Goal: Task Accomplishment & Management: Manage account settings

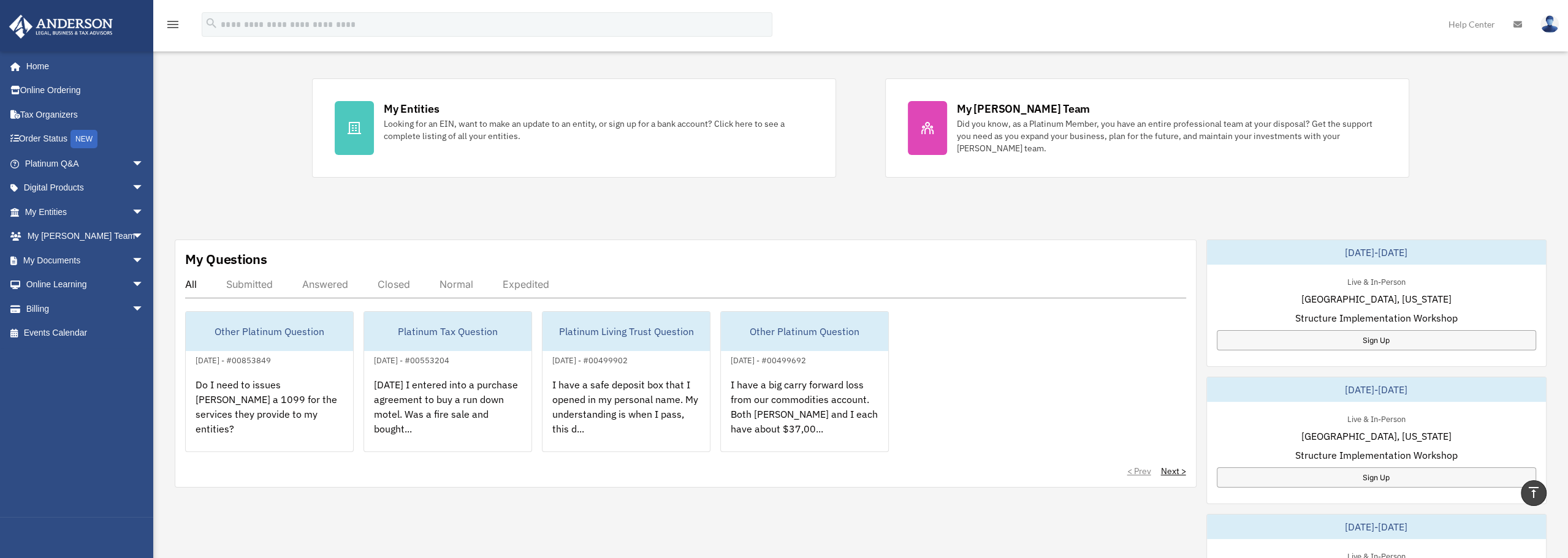
scroll to position [123, 0]
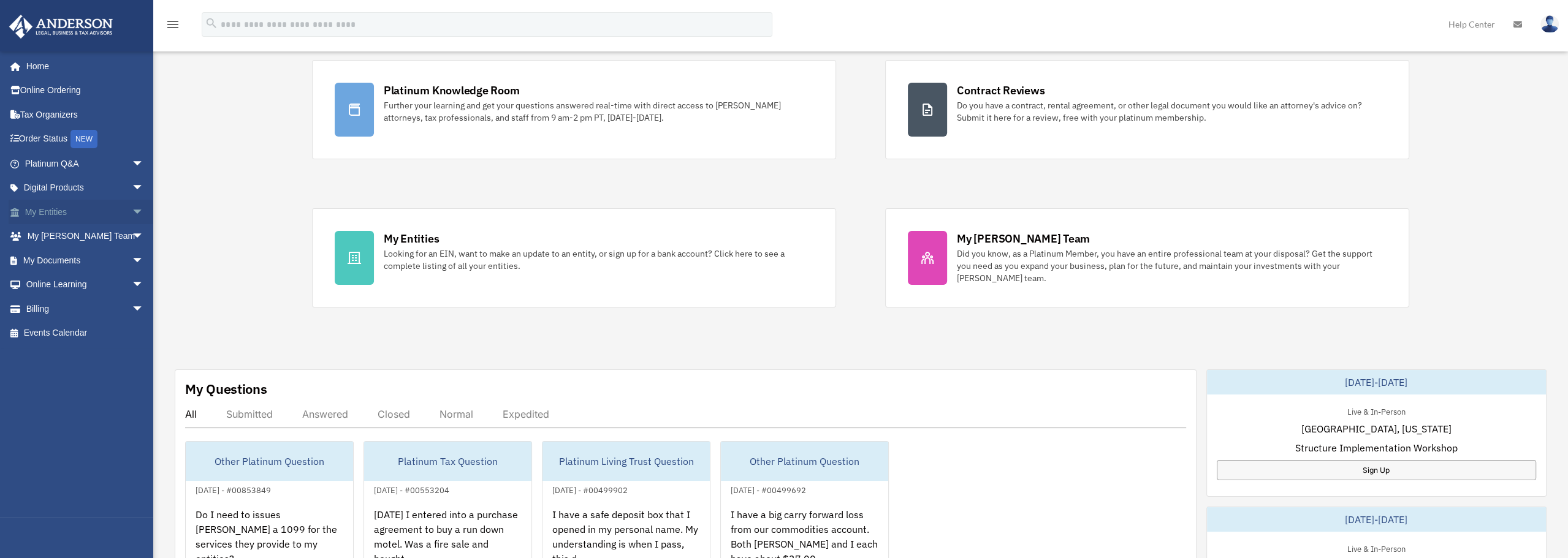
click at [131, 207] on span "arrow_drop_down" at bounding box center [143, 212] width 25 height 25
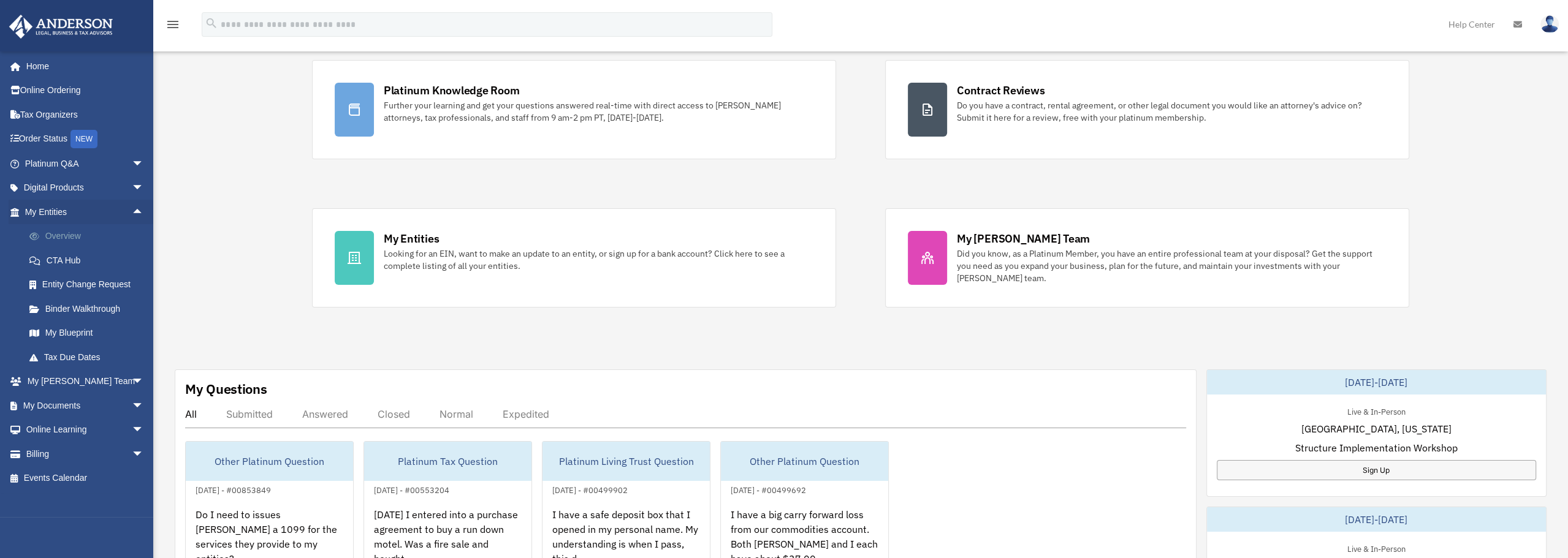
click at [69, 232] on link "Overview" at bounding box center [89, 236] width 145 height 25
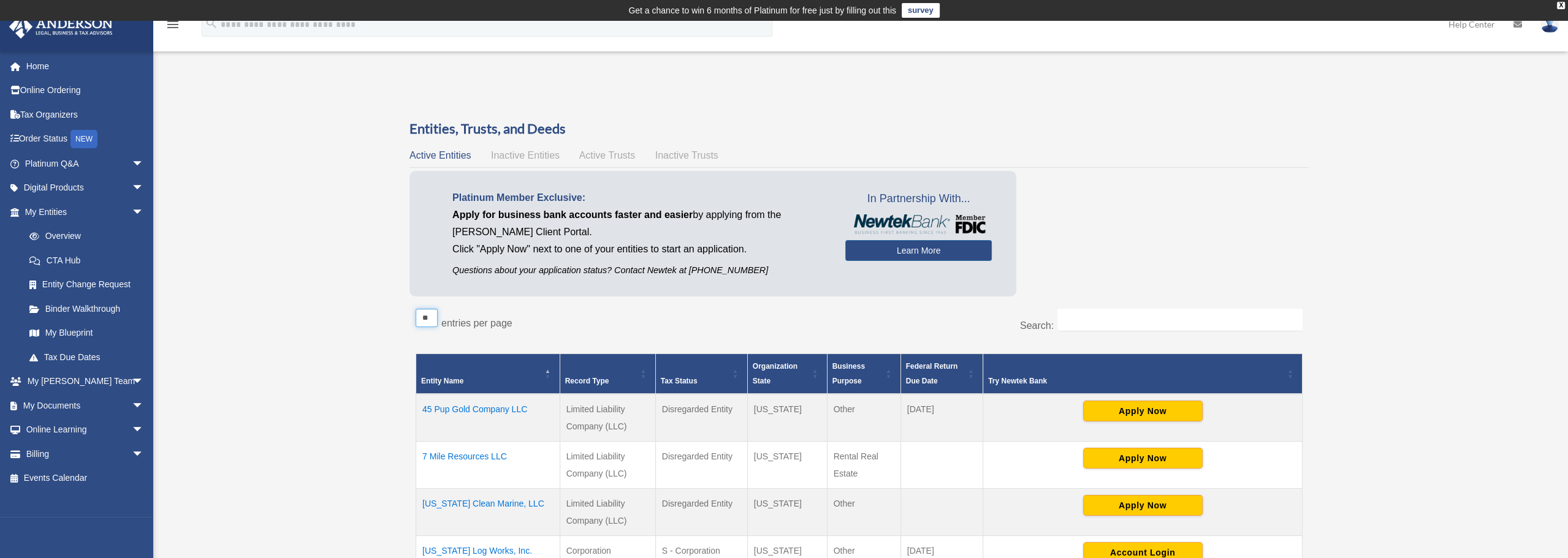
click at [428, 319] on select "** ** ** ***" at bounding box center [427, 317] width 22 height 18
select select "***"
click at [416, 309] on select "** ** ** ***" at bounding box center [427, 317] width 22 height 18
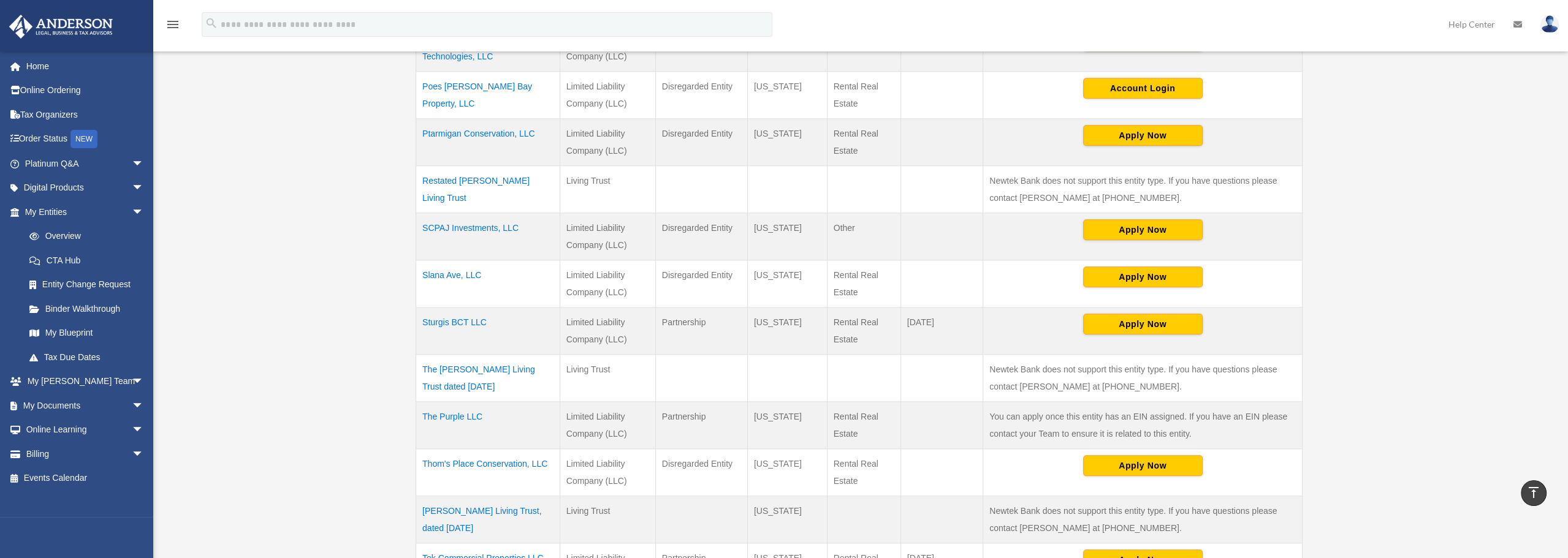
scroll to position [1777, 0]
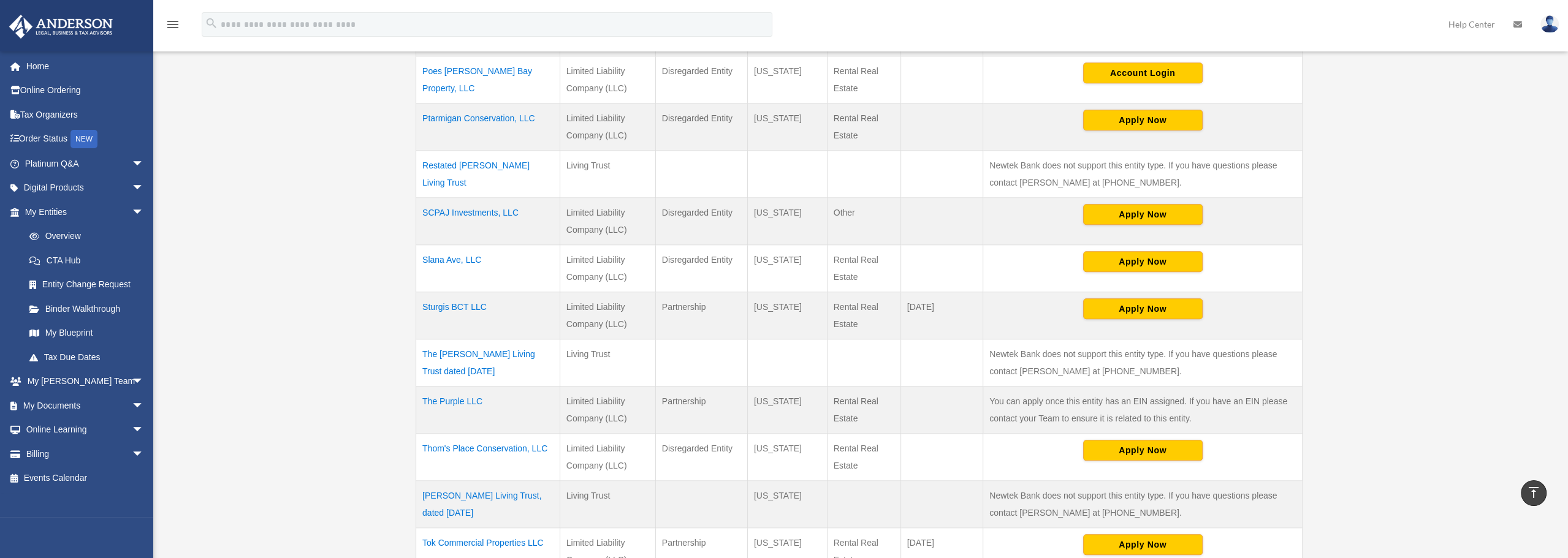
click at [470, 392] on td "The Purple LLC" at bounding box center [489, 410] width 144 height 47
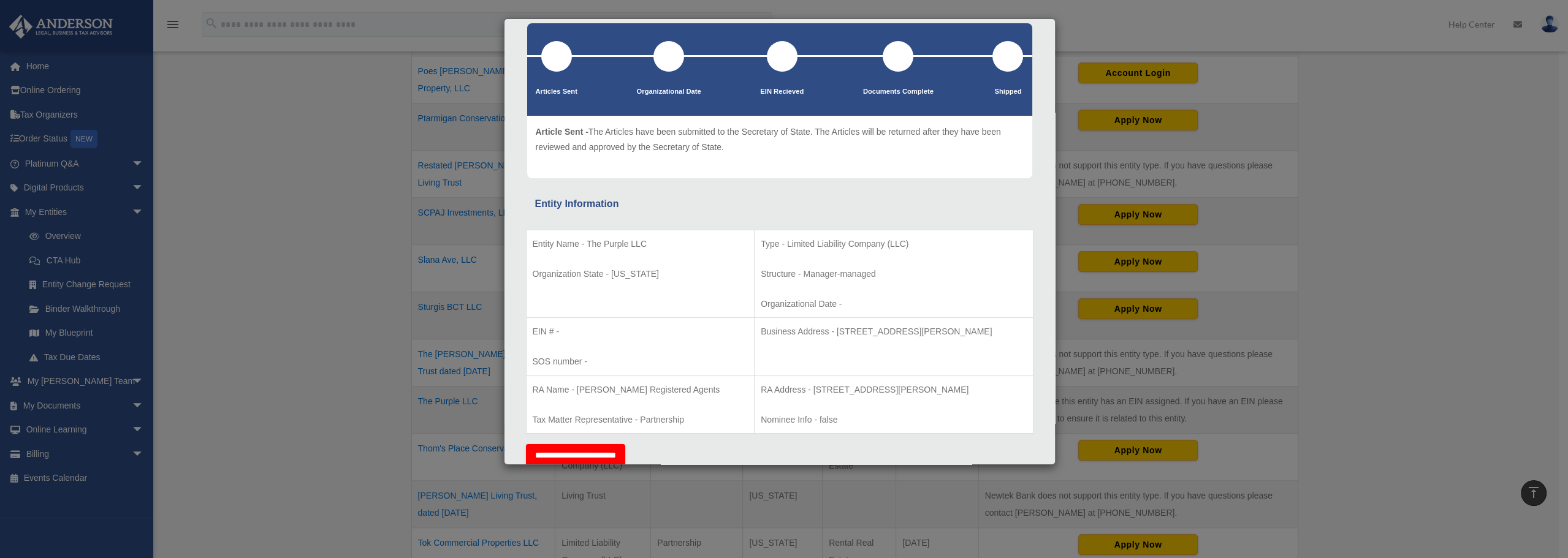
scroll to position [0, 0]
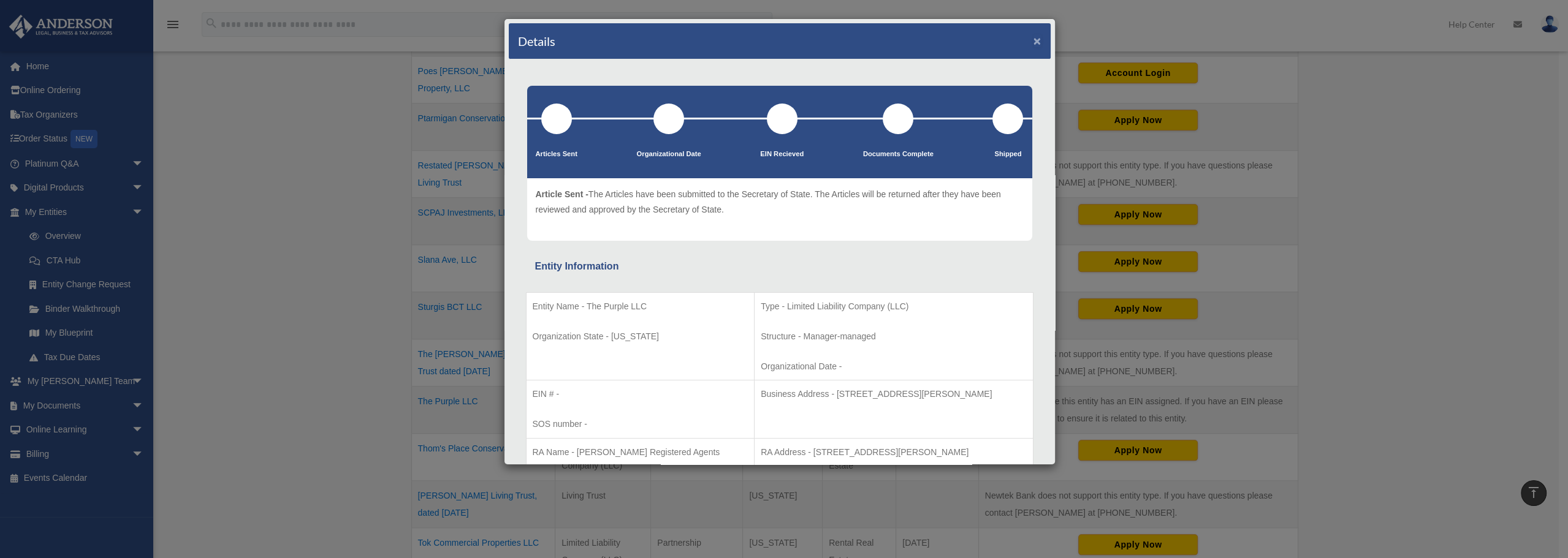
click at [1033, 38] on button "×" at bounding box center [1037, 40] width 8 height 13
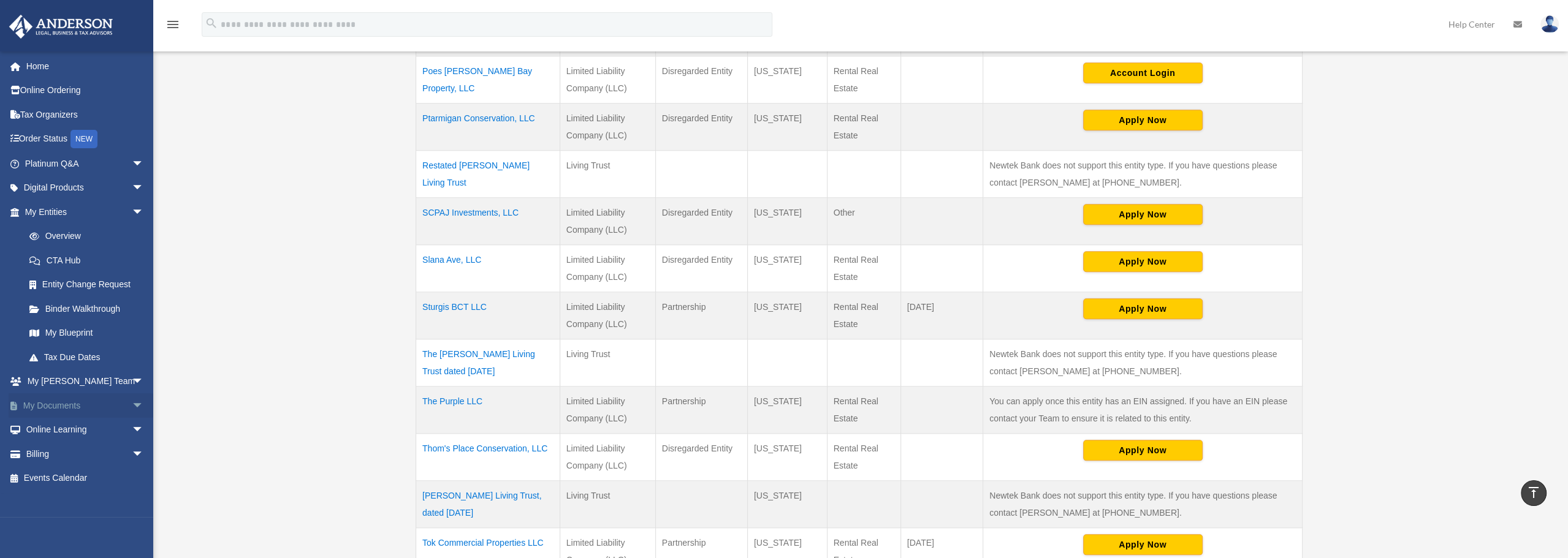
click at [131, 401] on span "arrow_drop_down" at bounding box center [143, 406] width 25 height 25
click at [54, 431] on link "Box" at bounding box center [89, 430] width 145 height 25
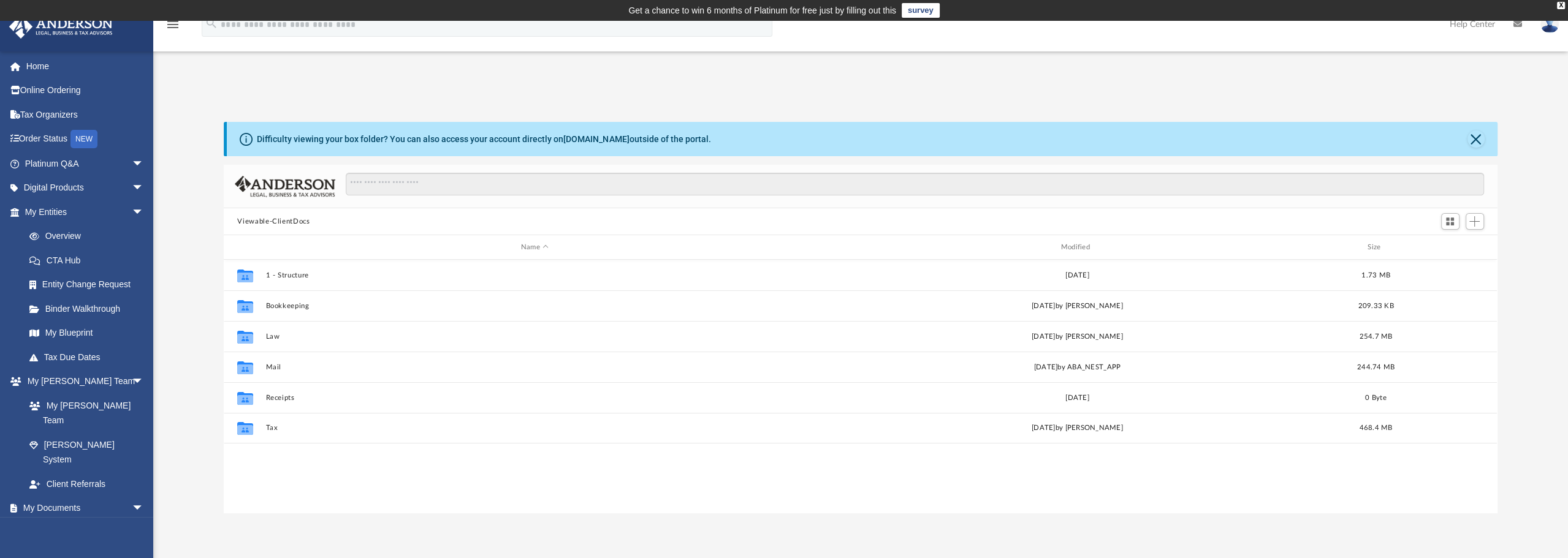
scroll to position [269, 1264]
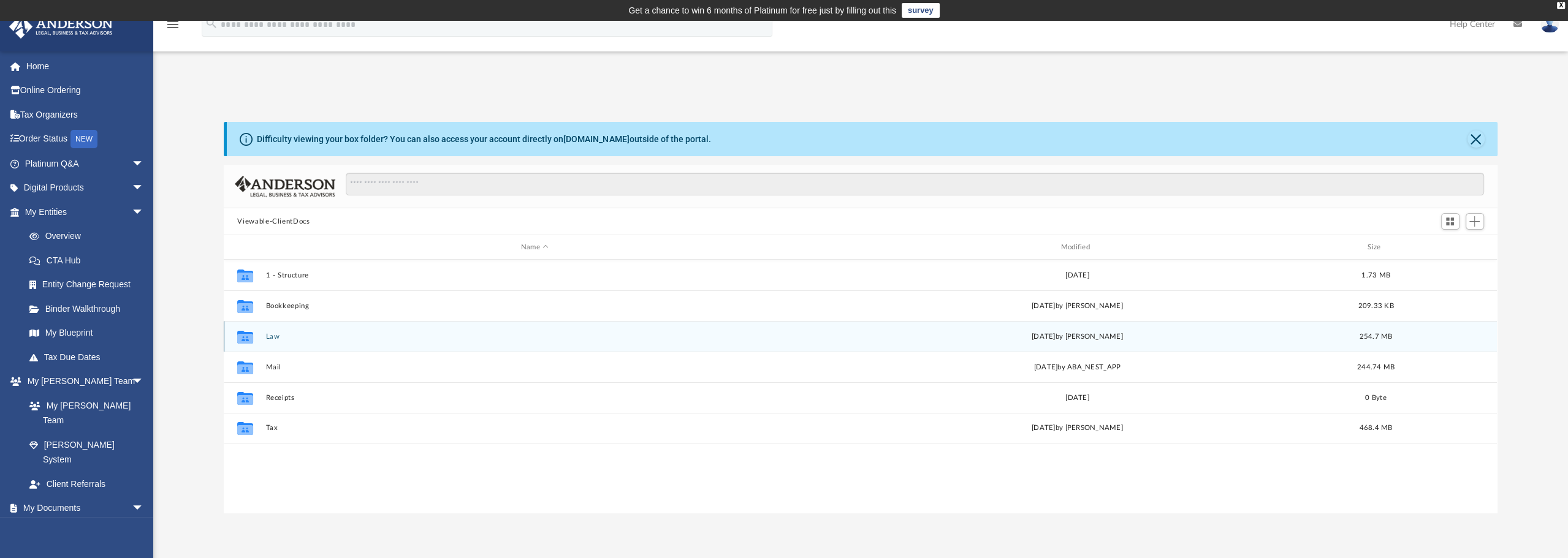
click at [272, 336] on button "Law" at bounding box center [535, 336] width 538 height 8
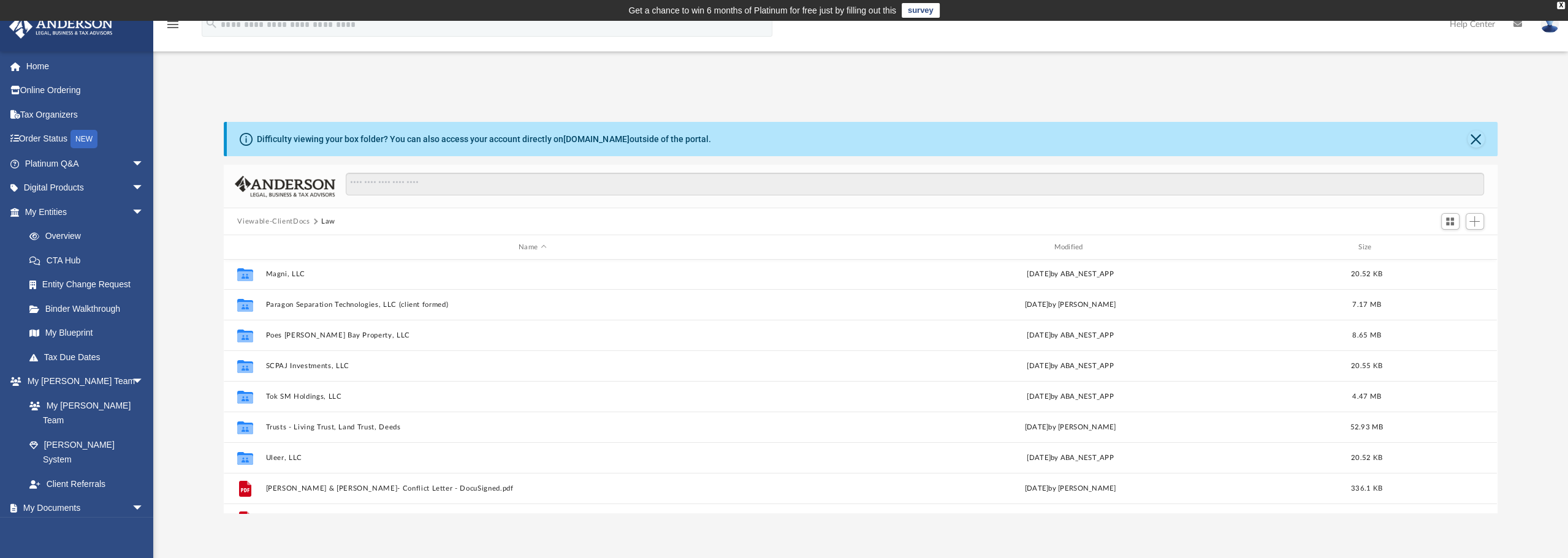
scroll to position [236, 0]
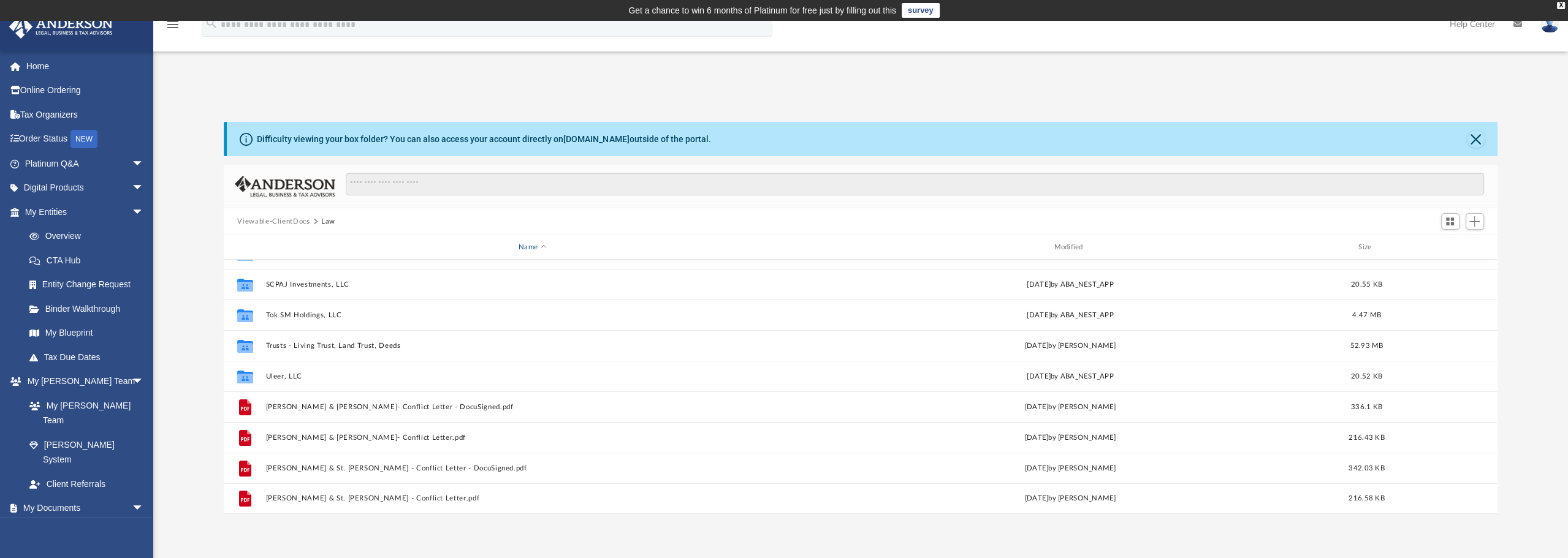
click at [538, 249] on div "Name" at bounding box center [531, 248] width 533 height 11
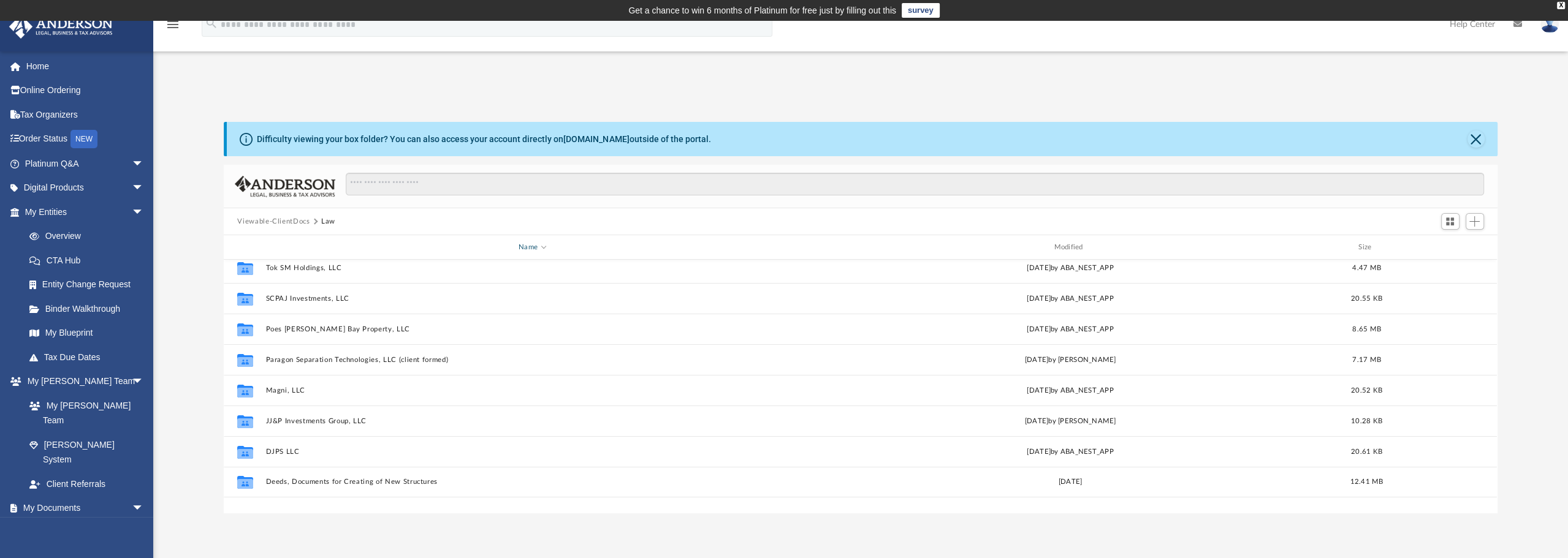
scroll to position [0, 0]
click at [448, 183] on input "Search files and folders" at bounding box center [915, 184] width 1139 height 23
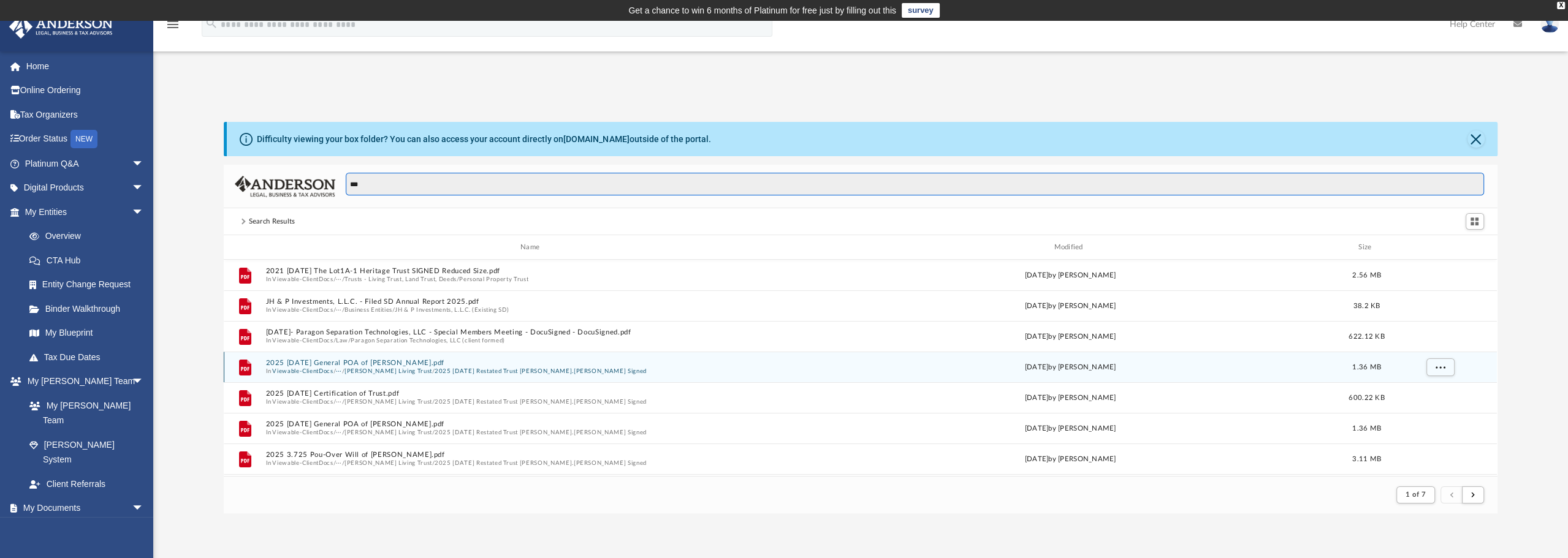
scroll to position [9, 10]
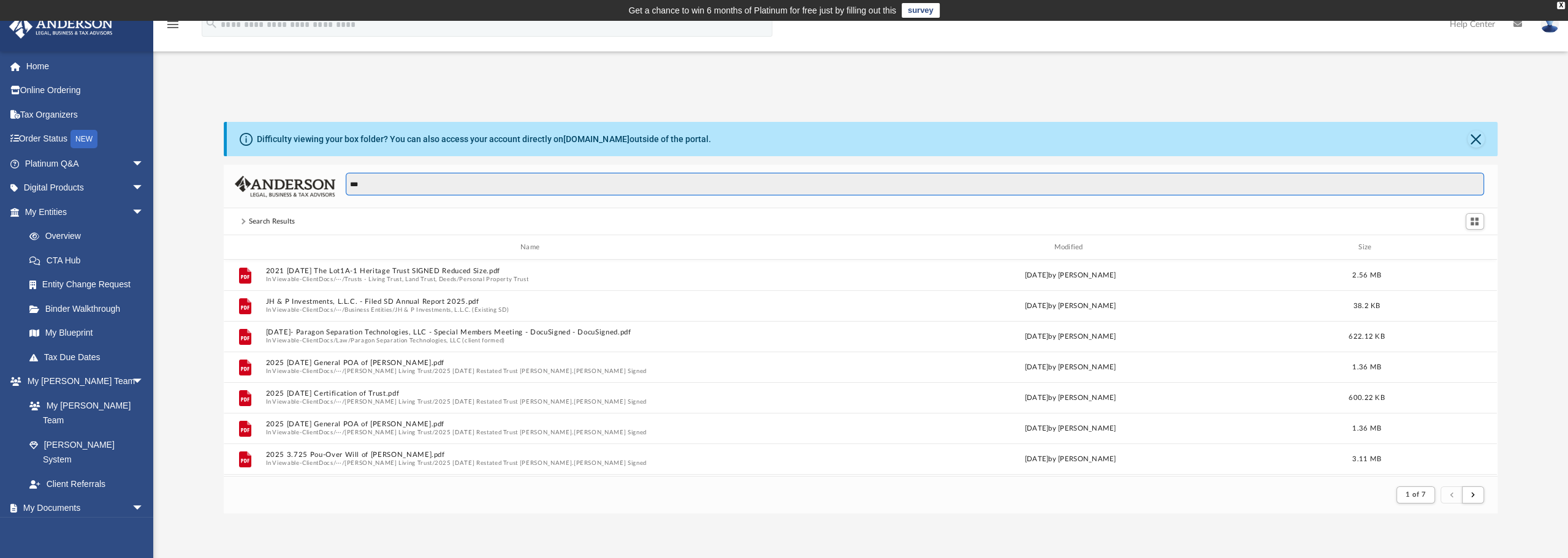
drag, startPoint x: 367, startPoint y: 184, endPoint x: 343, endPoint y: 183, distance: 24.0
click at [343, 183] on div "***" at bounding box center [909, 190] width 1149 height 36
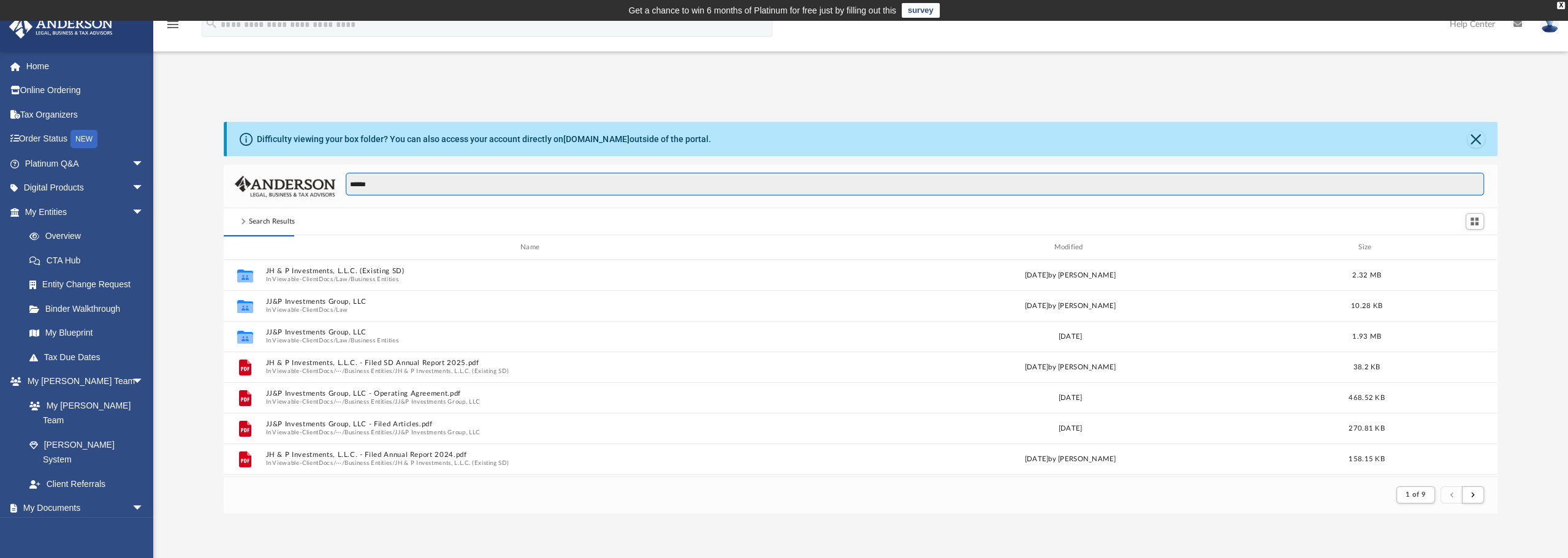
type input "******"
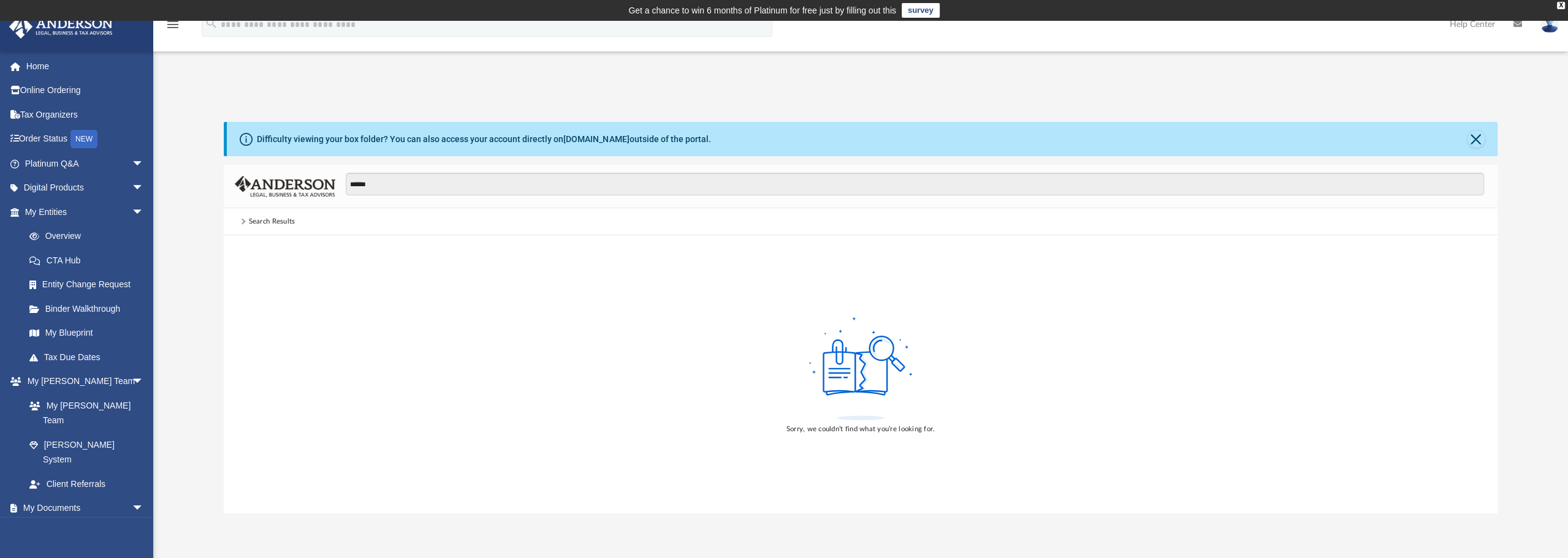
click at [241, 221] on span at bounding box center [242, 222] width 6 height 6
click at [1482, 139] on button "Close" at bounding box center [1476, 139] width 17 height 17
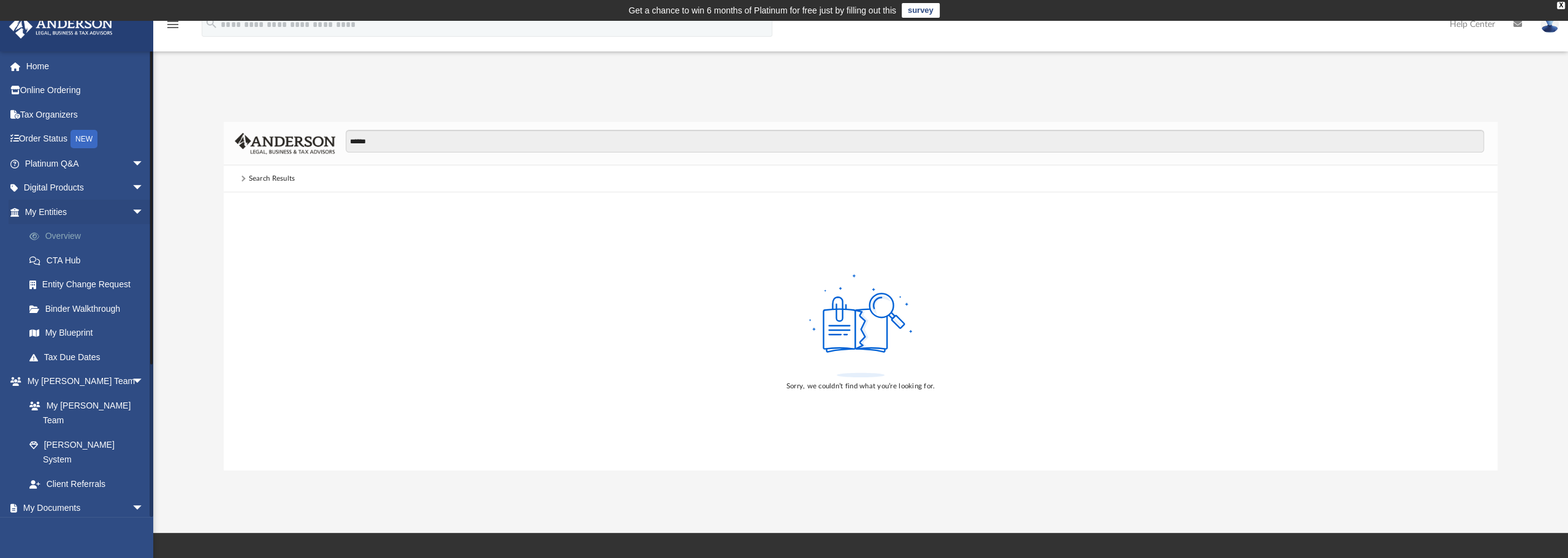
click at [55, 236] on link "Overview" at bounding box center [89, 236] width 145 height 25
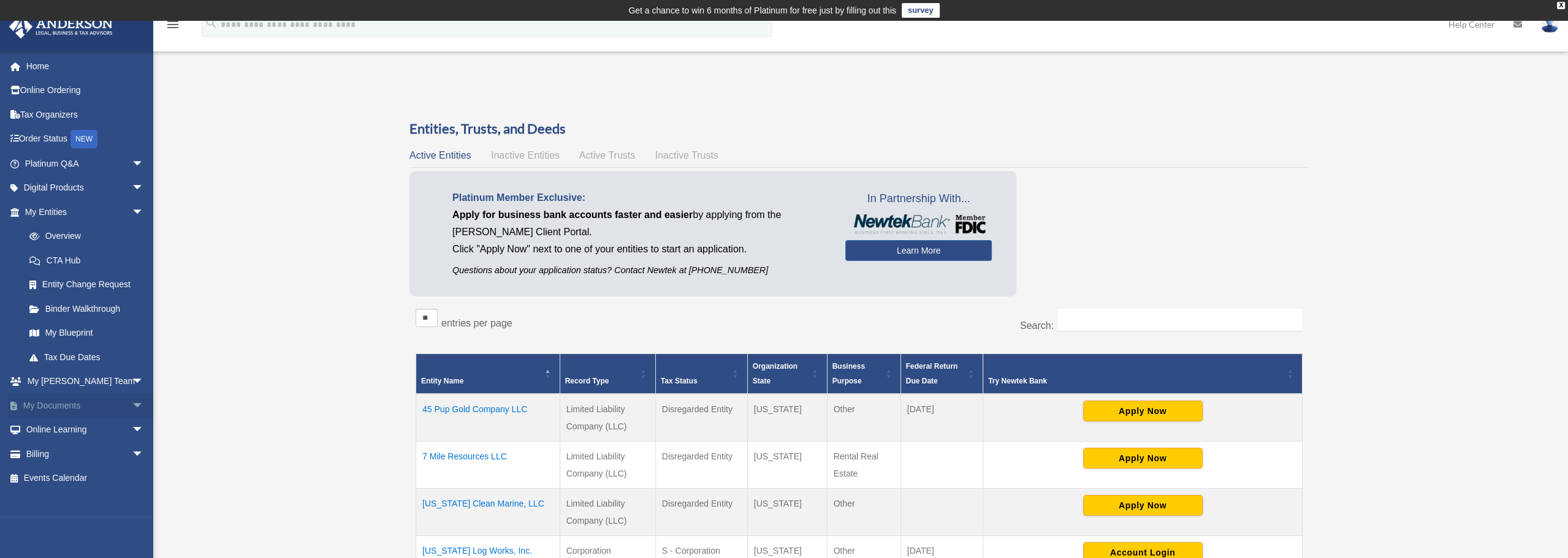
click at [59, 406] on link "My Documents arrow_drop_down" at bounding box center [86, 405] width 154 height 25
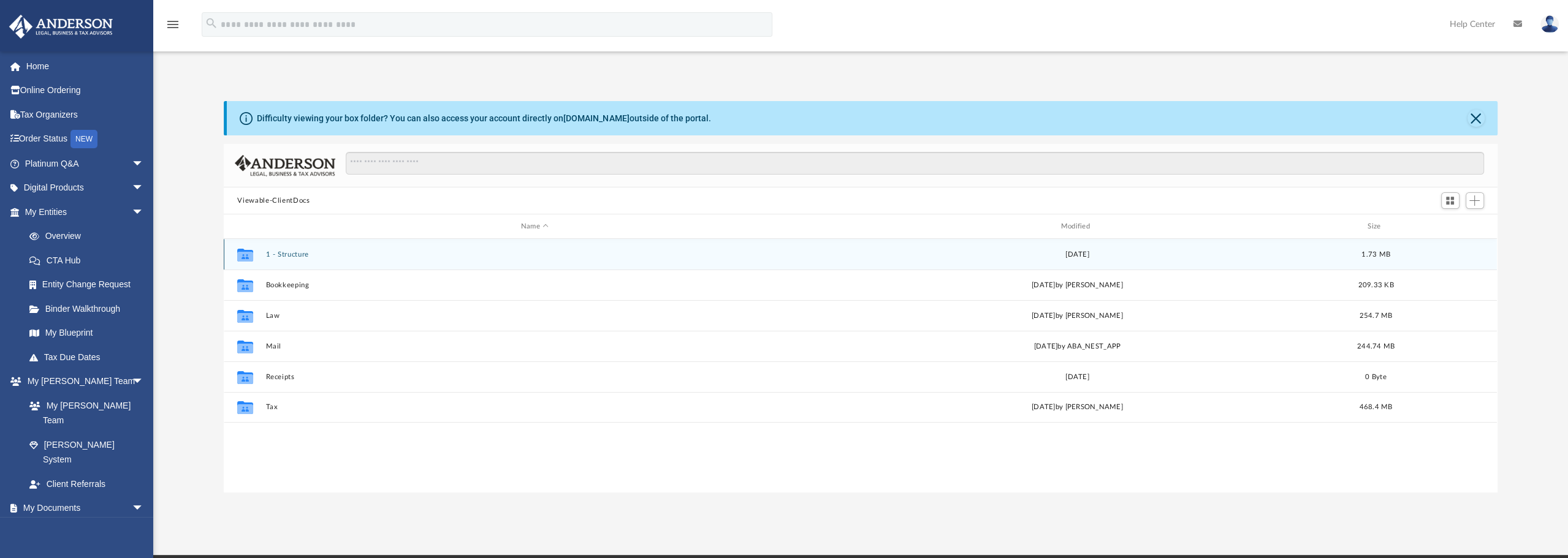
scroll to position [269, 1264]
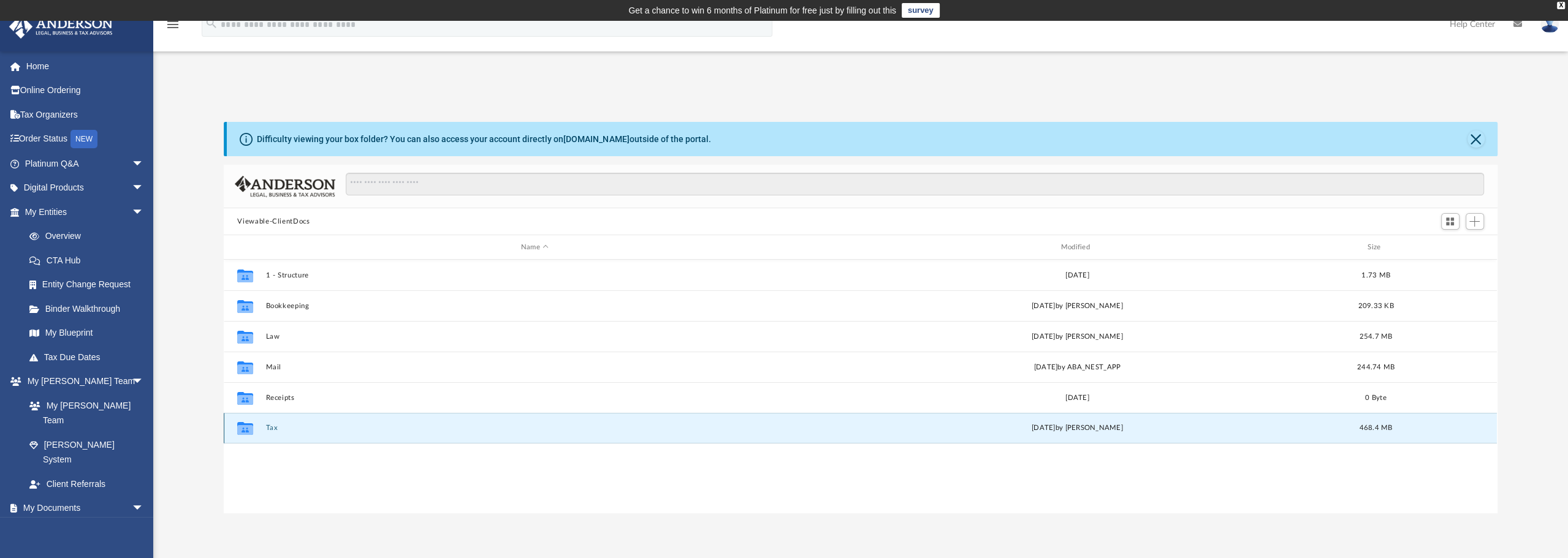
click at [274, 428] on button "Tax" at bounding box center [535, 428] width 538 height 8
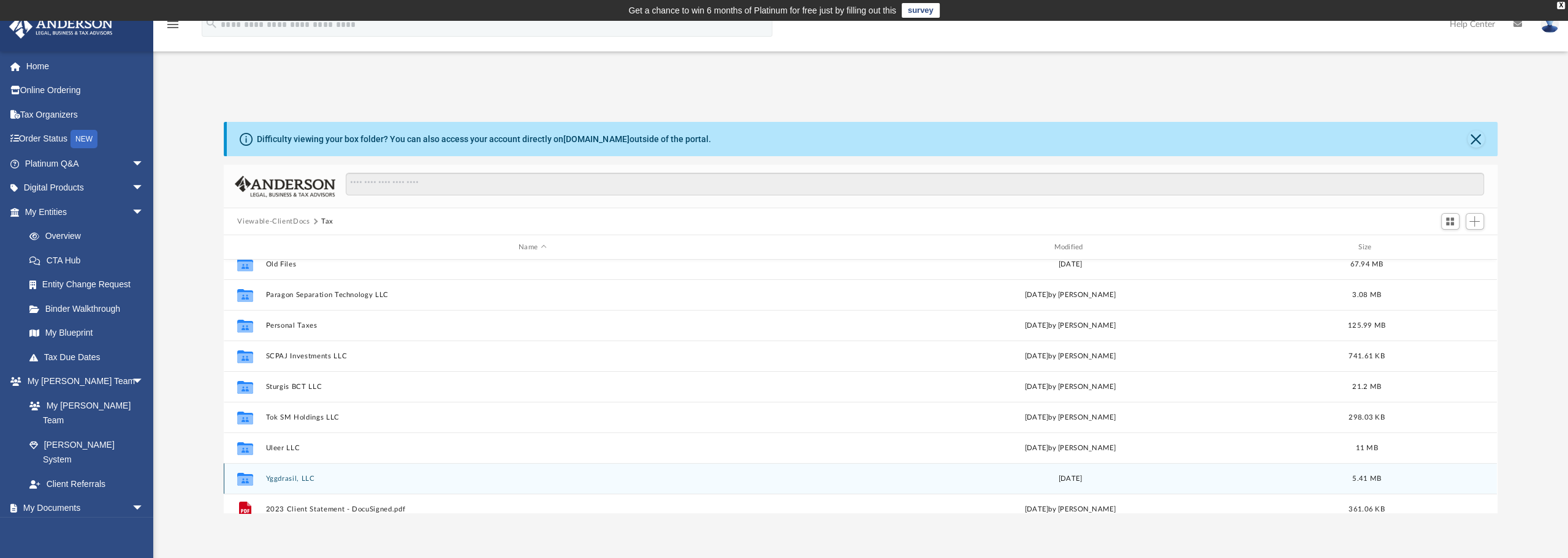
scroll to position [542, 0]
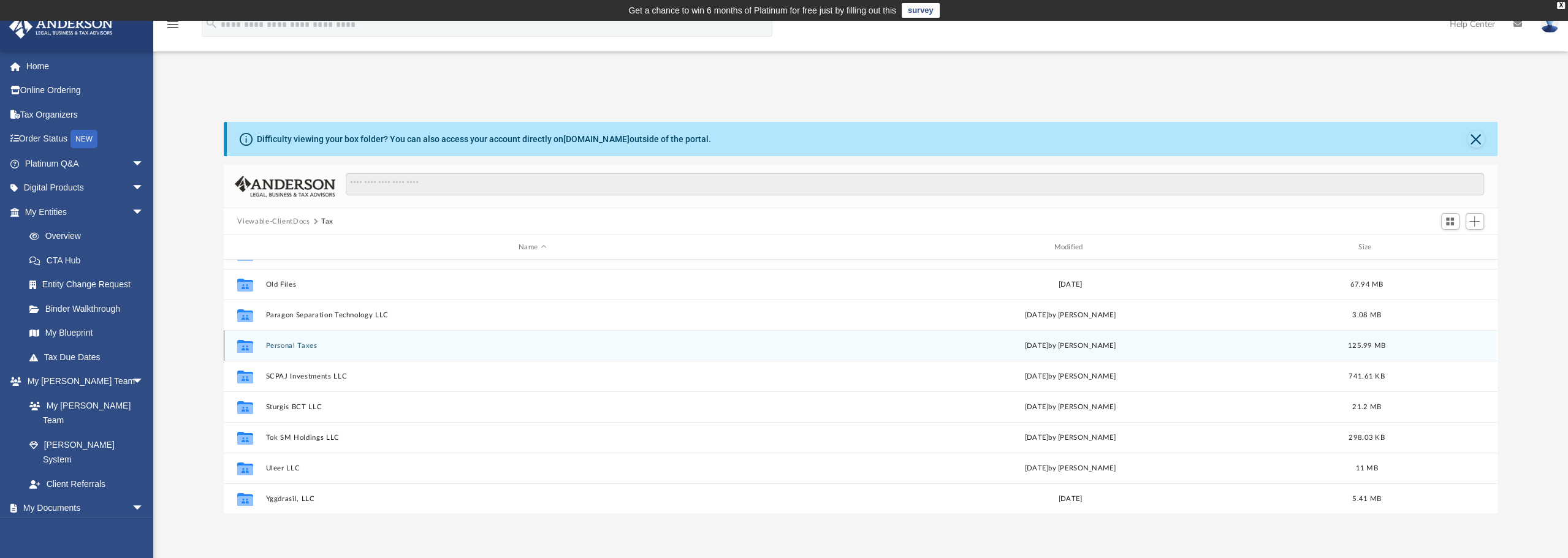
click at [301, 340] on div "Collaborated Folder Personal Taxes Wed Jul 30 2025 by Bronk Jorgensen 125.99 MB" at bounding box center [861, 345] width 1273 height 31
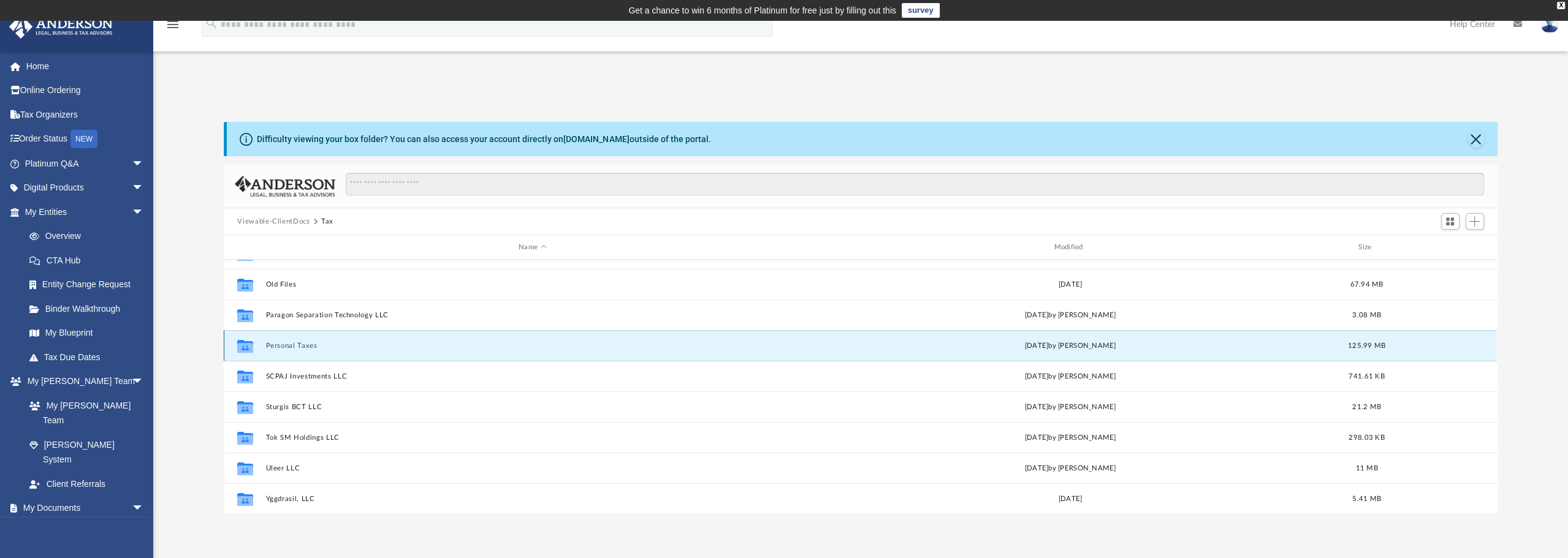
click at [303, 346] on button "Personal Taxes" at bounding box center [532, 346] width 533 height 8
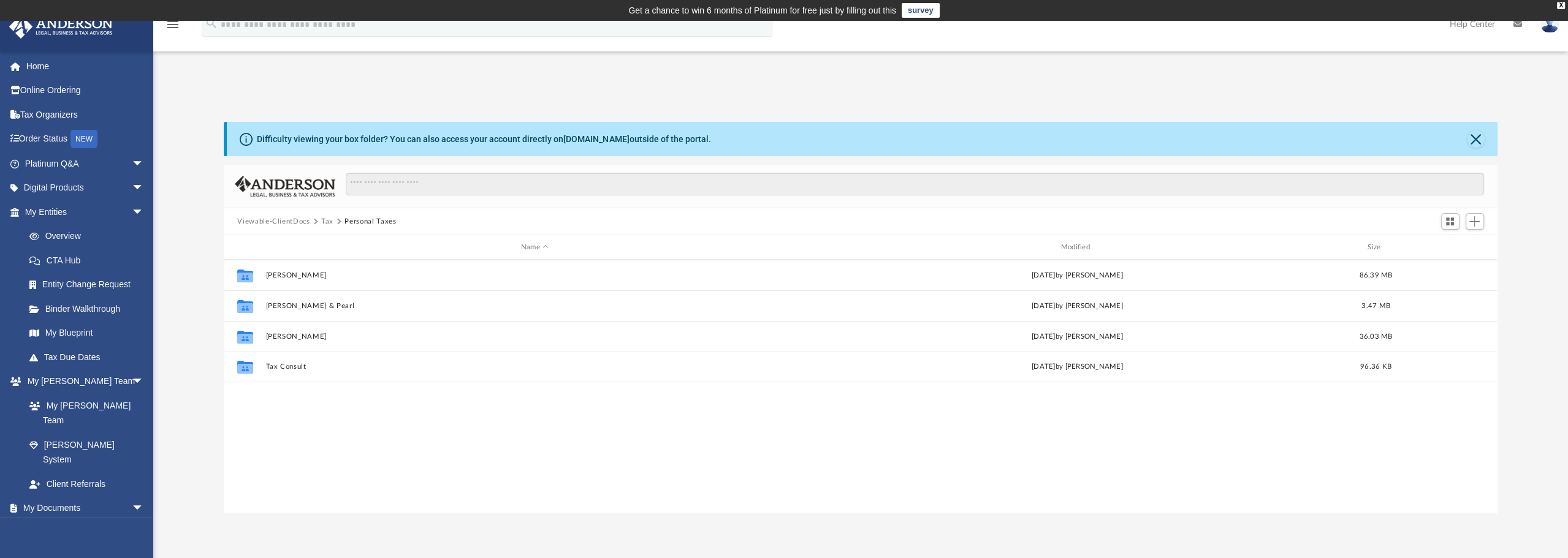
scroll to position [0, 0]
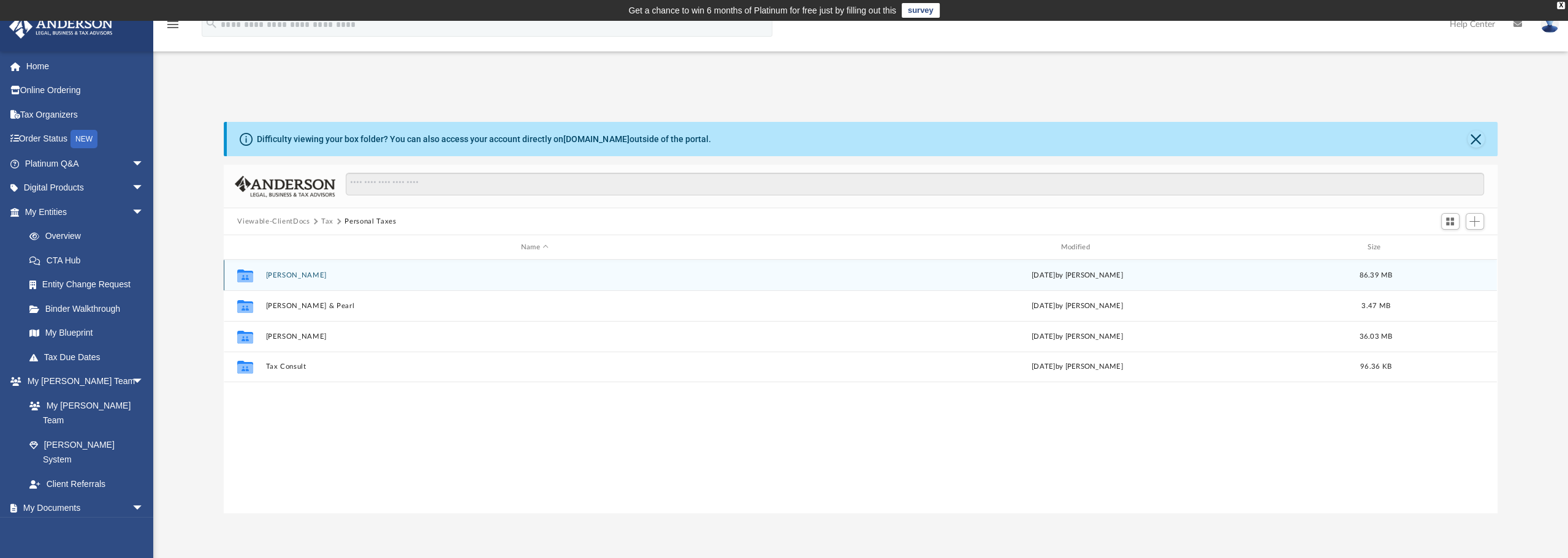
click at [310, 272] on button "Jorgensen, Bronk" at bounding box center [535, 275] width 538 height 8
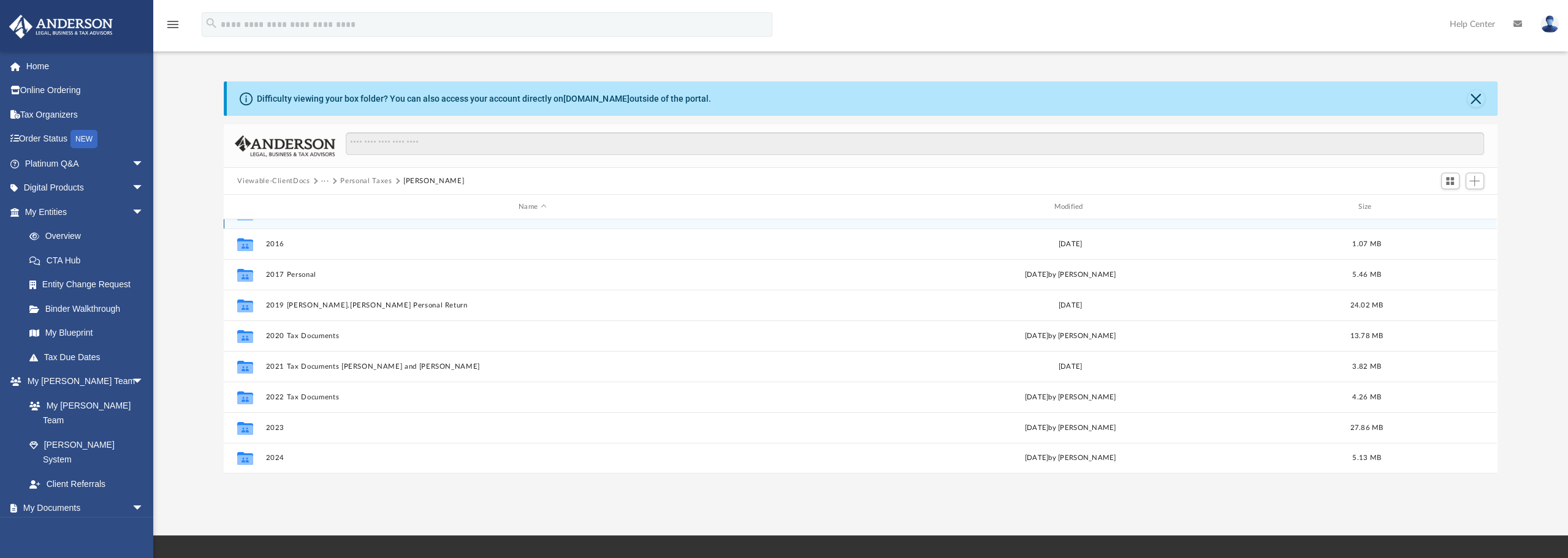
scroll to position [61, 0]
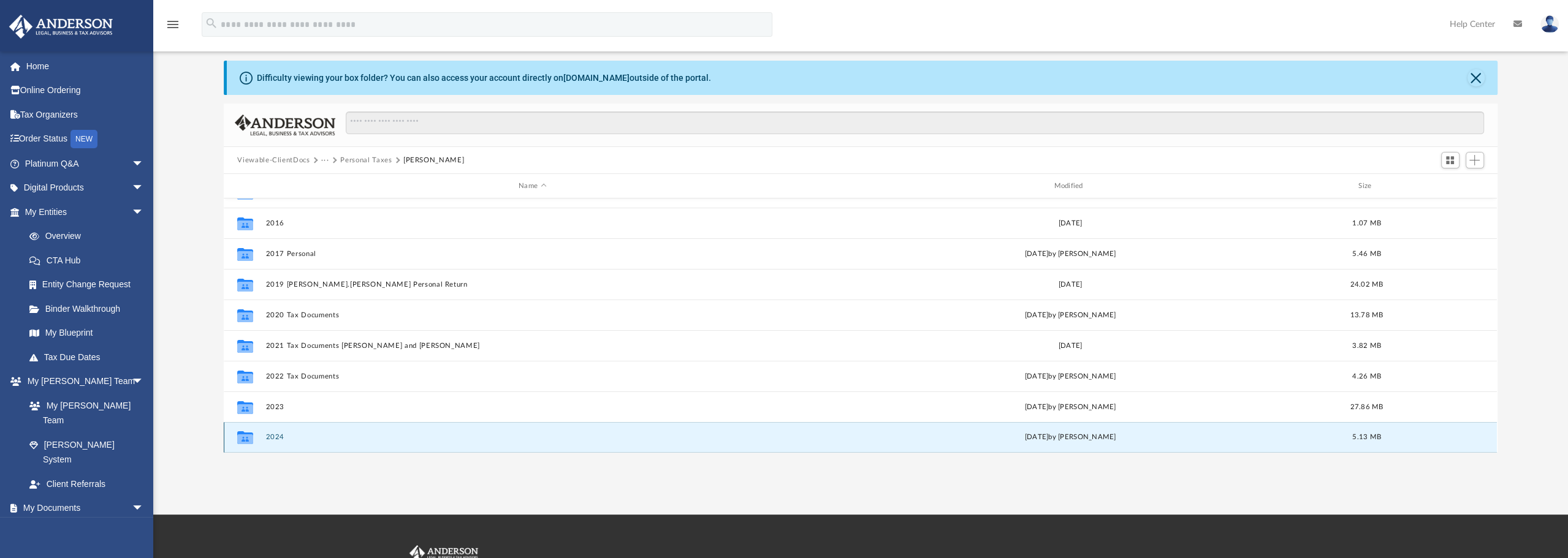
click at [276, 438] on button "2024" at bounding box center [532, 437] width 533 height 8
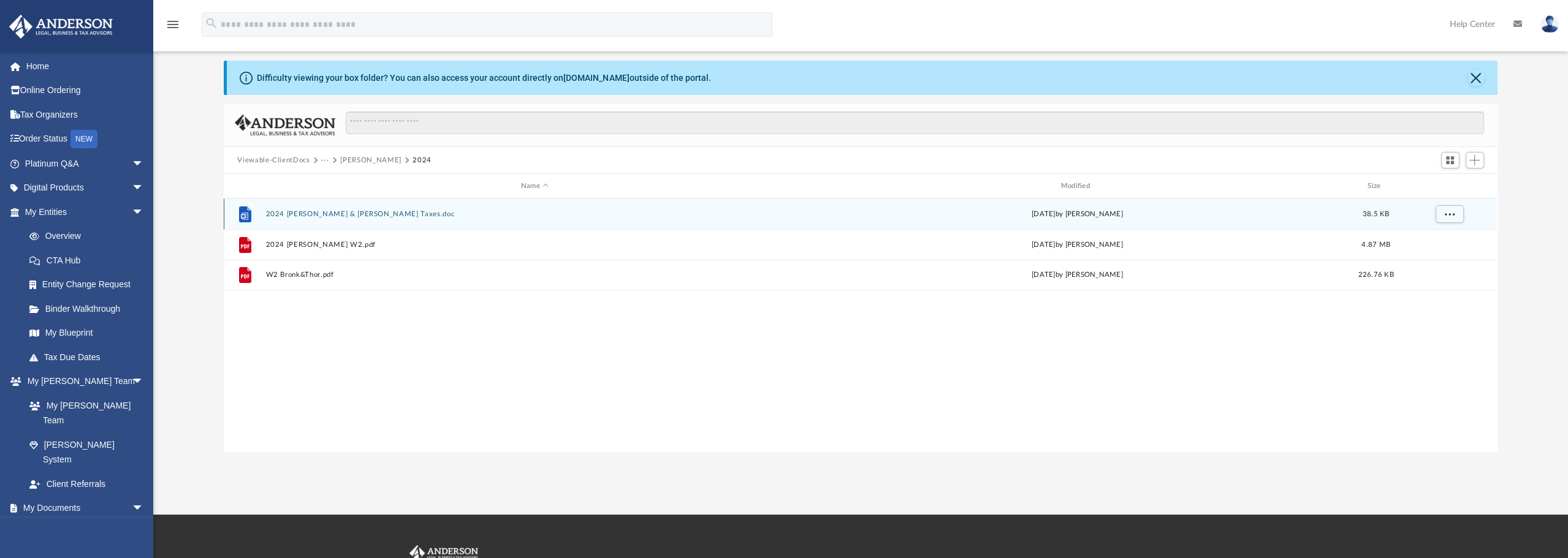
scroll to position [0, 0]
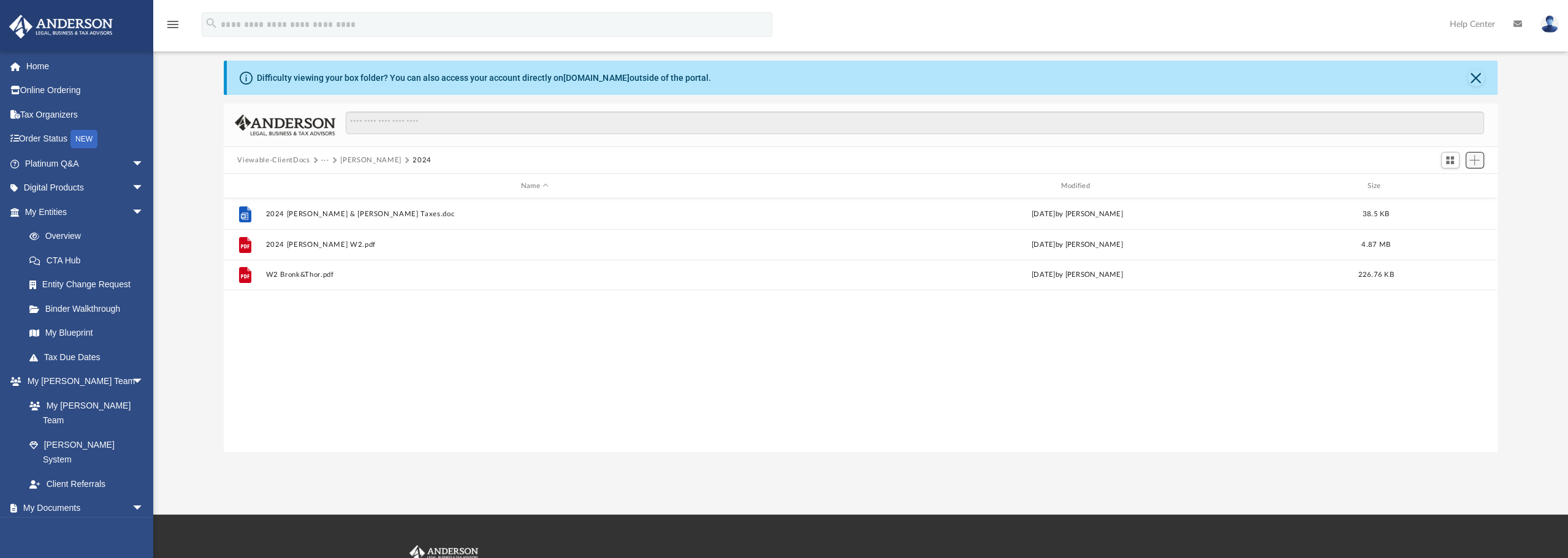
click at [1479, 161] on span "Add" at bounding box center [1475, 160] width 10 height 10
click at [1448, 185] on li "Upload" at bounding box center [1457, 184] width 40 height 13
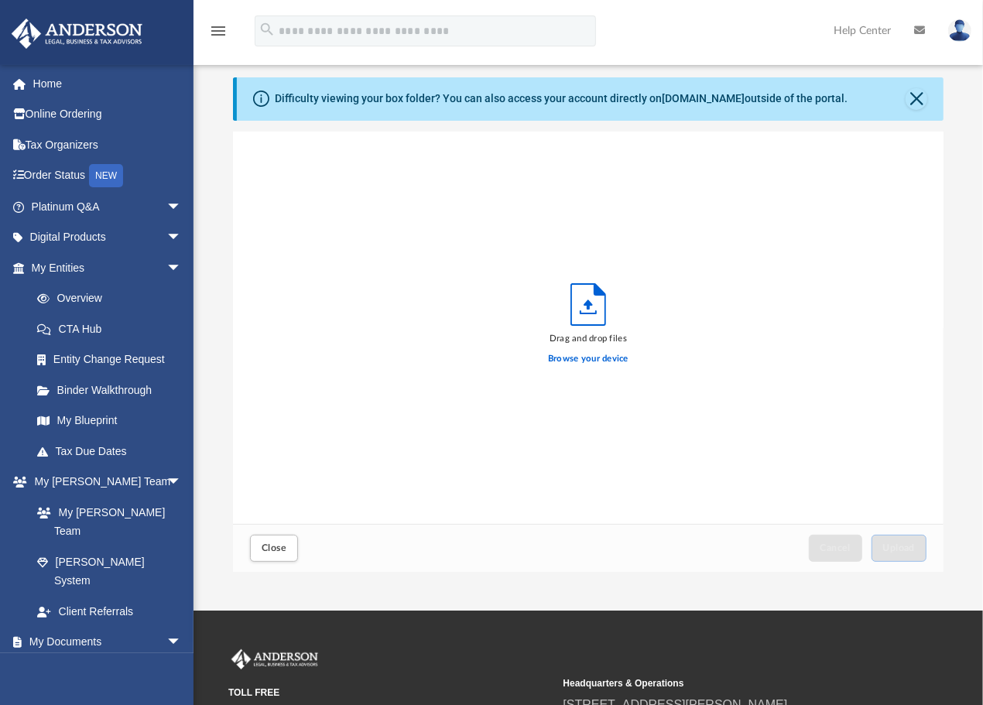
scroll to position [381, 699]
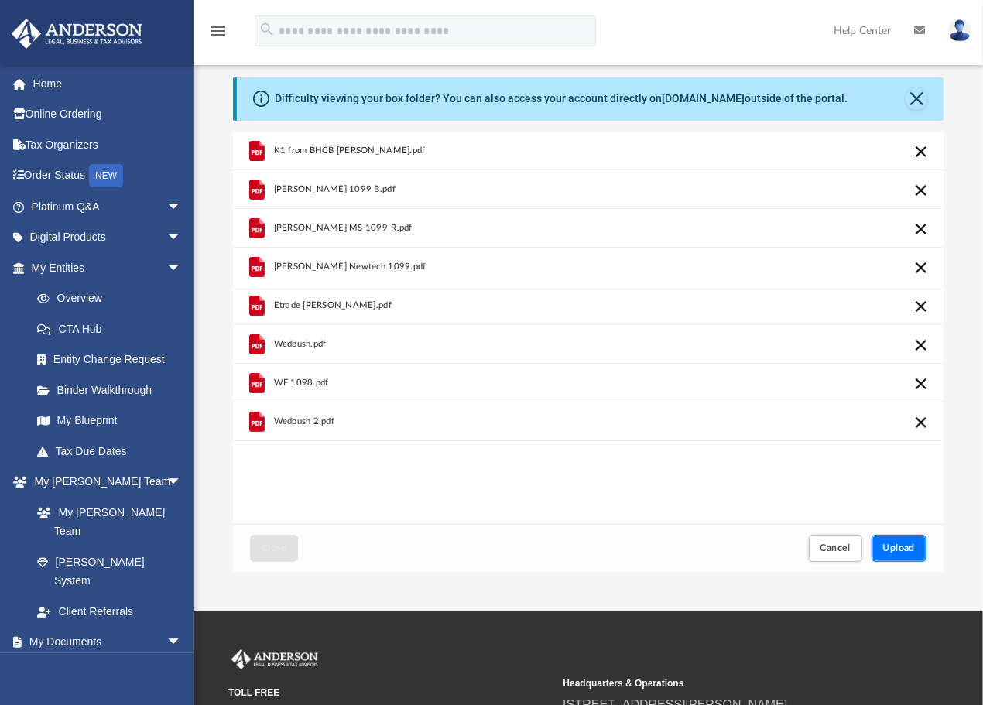
click at [900, 547] on span "Upload" at bounding box center [899, 547] width 33 height 9
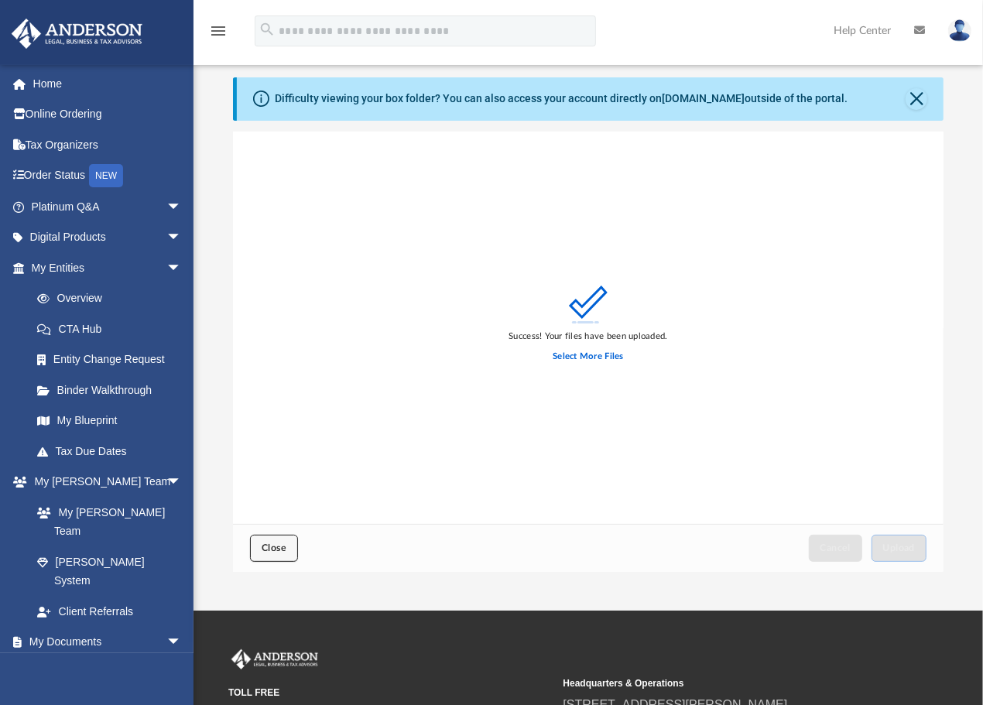
click at [285, 551] on span "Close" at bounding box center [274, 547] width 25 height 9
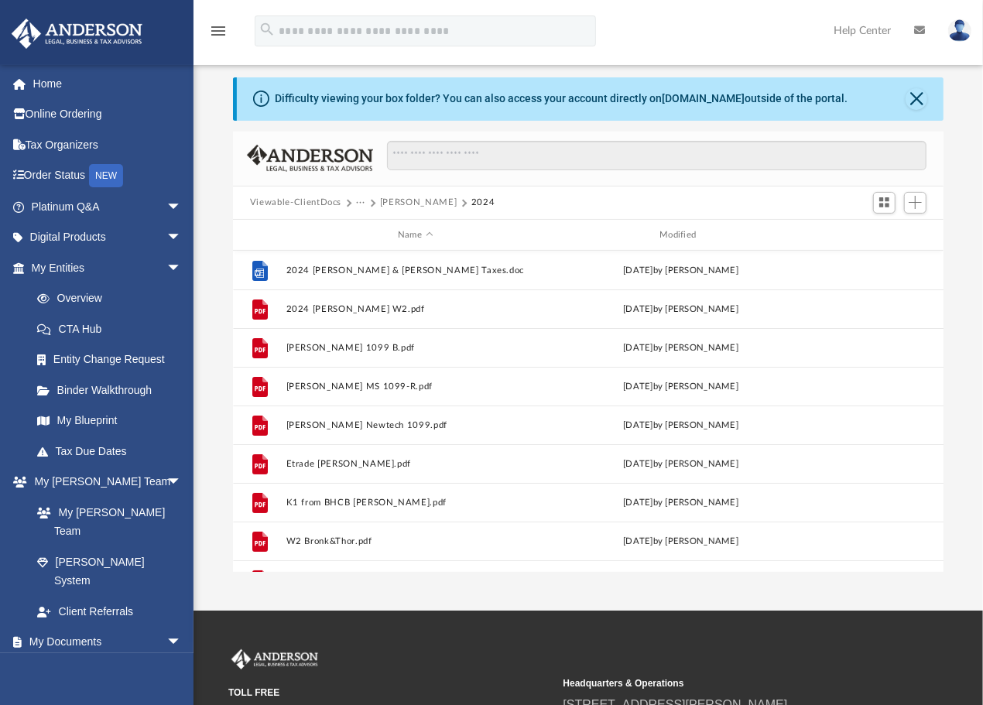
click at [389, 202] on button "Jorgensen, Bronk" at bounding box center [418, 203] width 77 height 14
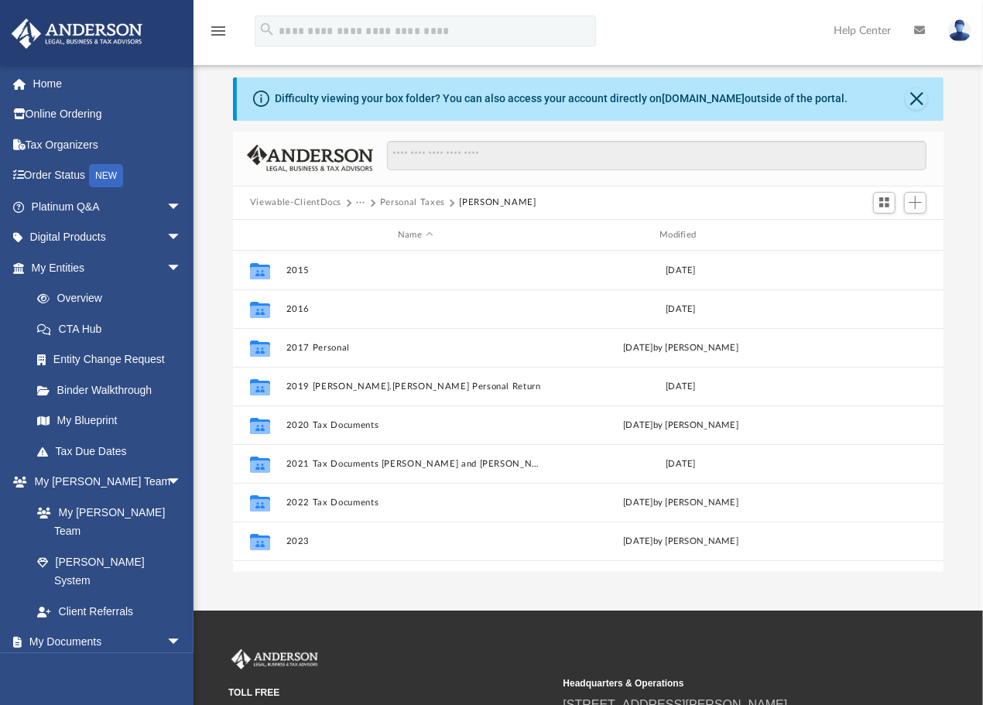
click at [409, 204] on button "Personal Taxes" at bounding box center [412, 203] width 65 height 14
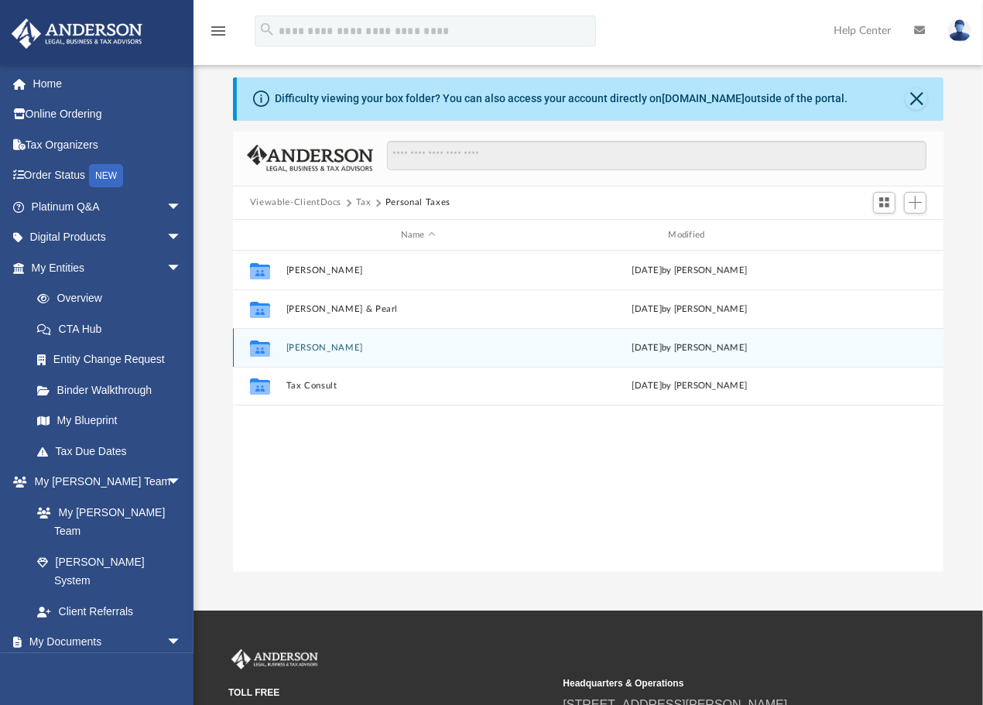
click at [344, 350] on button "Jorgensen, Thor" at bounding box center [418, 348] width 265 height 10
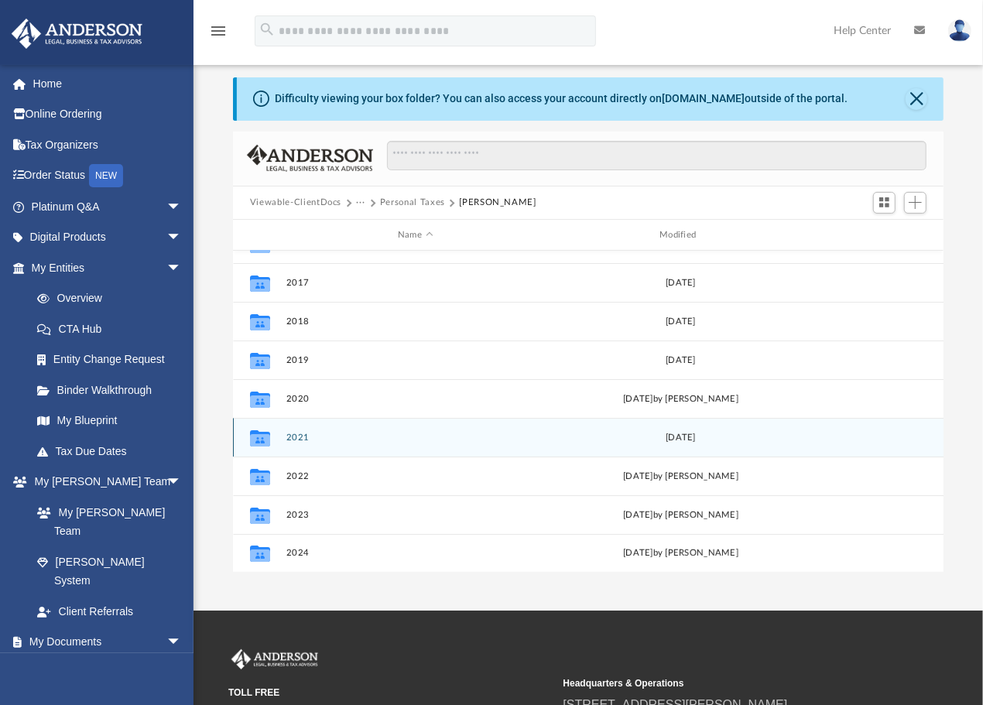
scroll to position [66, 0]
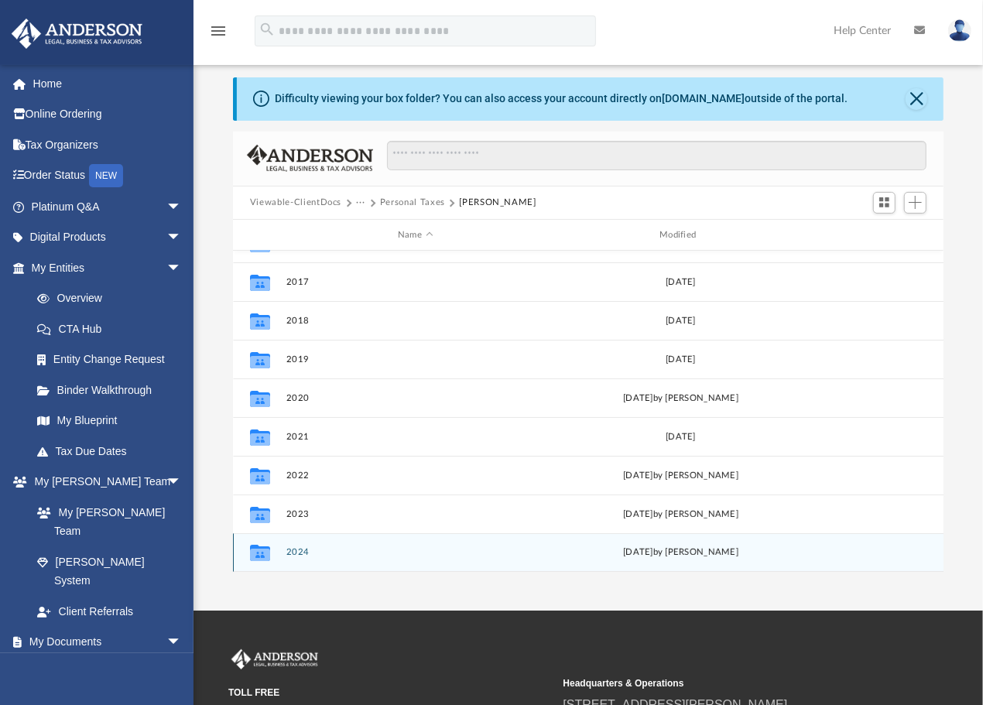
click at [303, 554] on button "2024" at bounding box center [415, 553] width 259 height 10
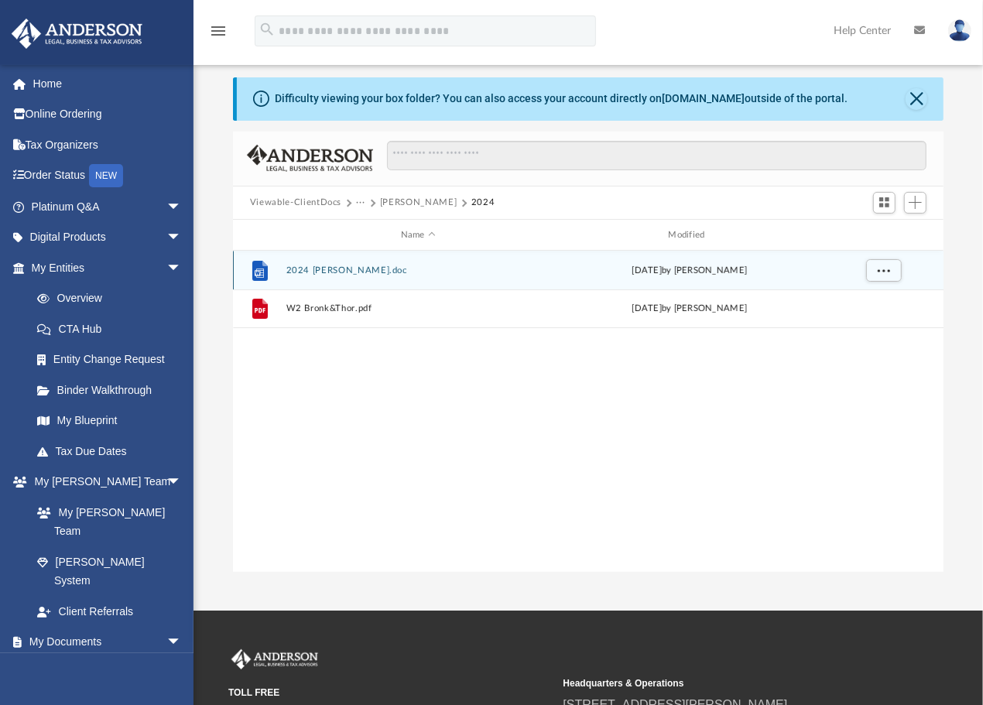
scroll to position [0, 0]
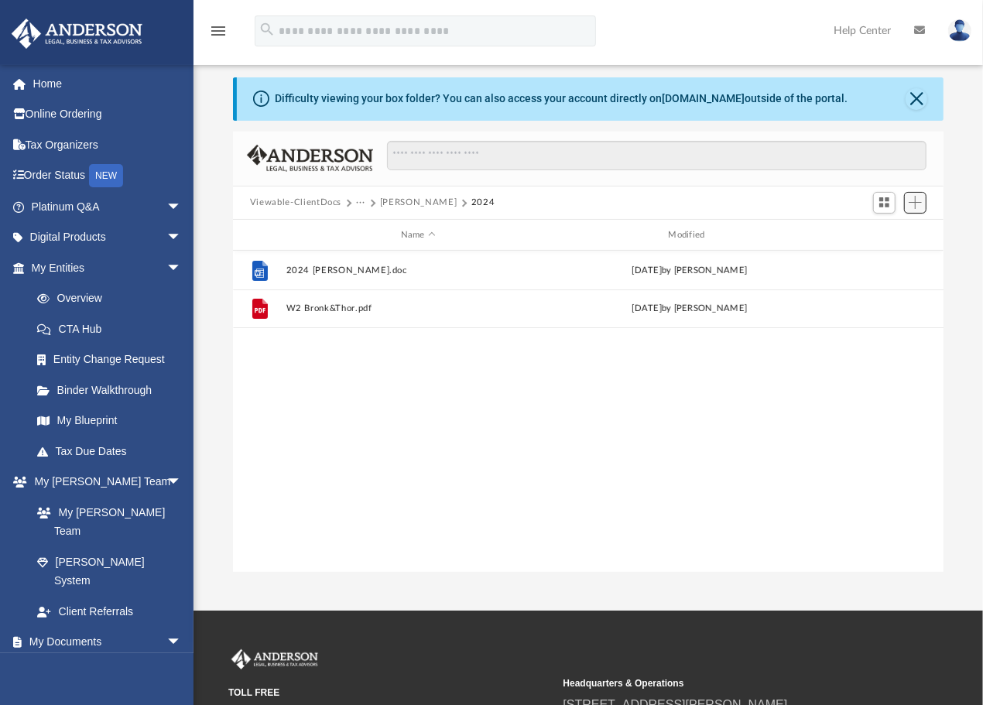
click at [921, 201] on span "Add" at bounding box center [915, 202] width 13 height 13
click at [891, 234] on li "Upload" at bounding box center [894, 233] width 50 height 16
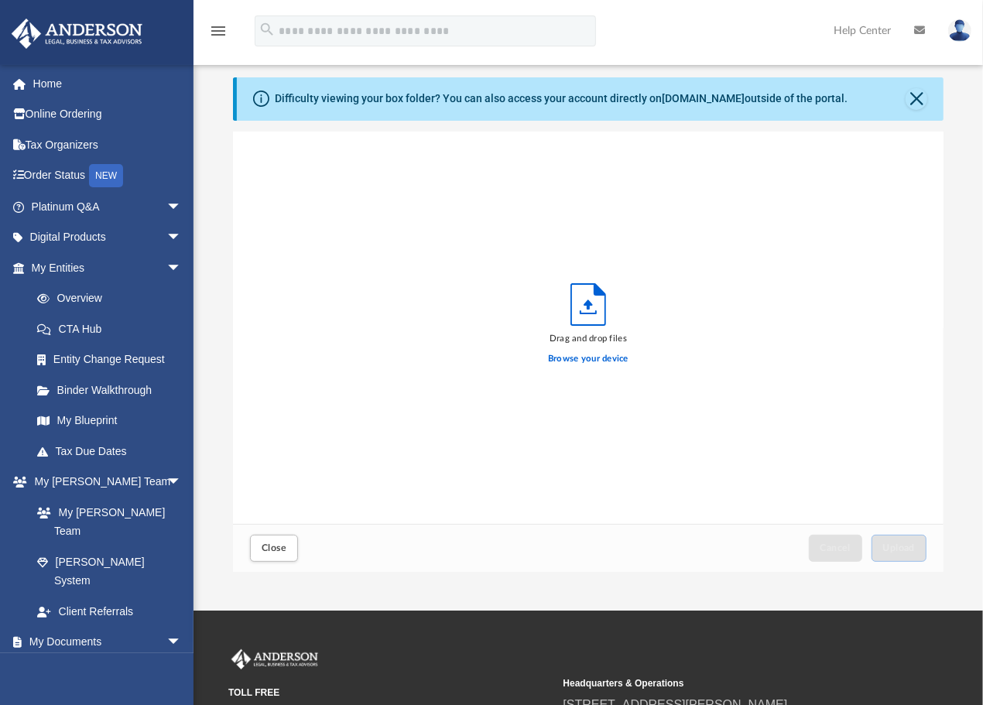
scroll to position [381, 699]
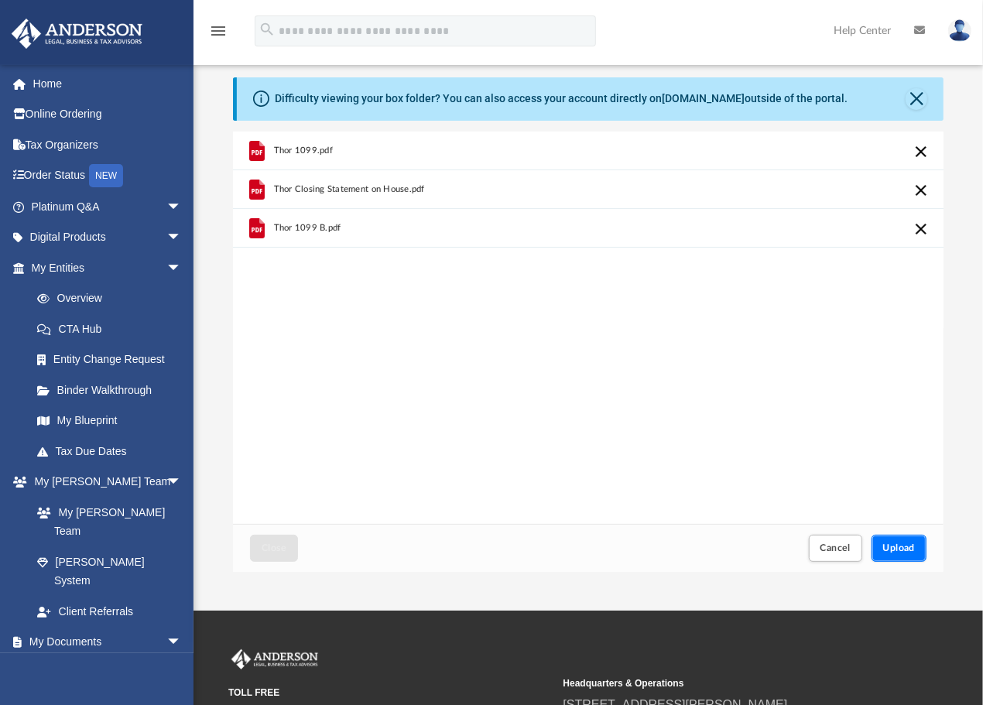
click at [891, 548] on span "Upload" at bounding box center [899, 547] width 33 height 9
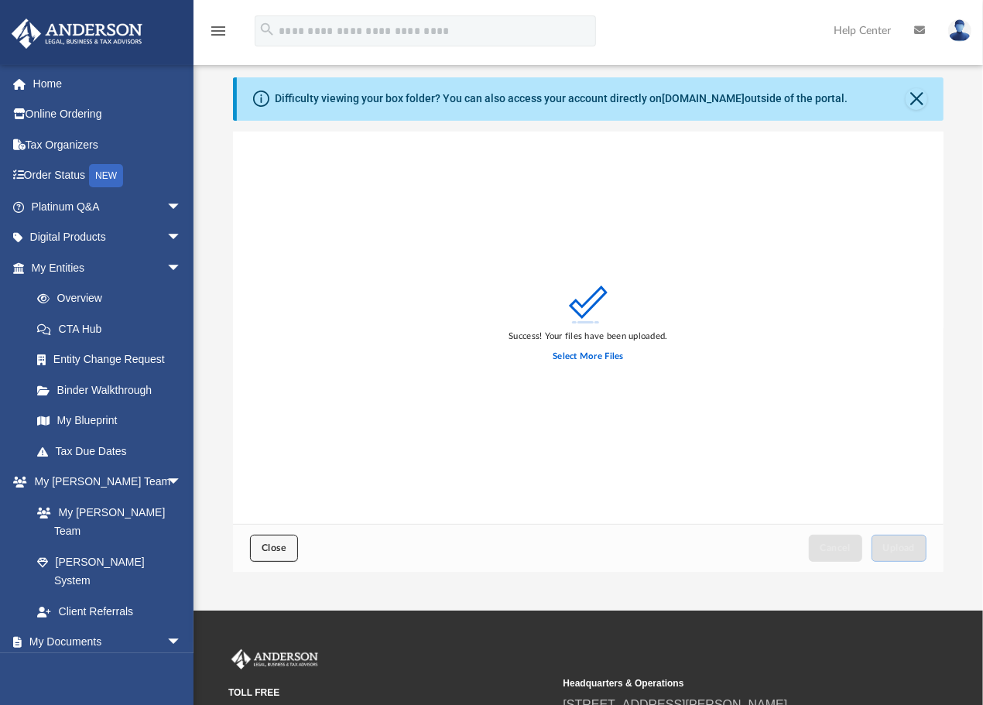
click at [279, 546] on span "Close" at bounding box center [274, 547] width 25 height 9
